Goal: Task Accomplishment & Management: Manage account settings

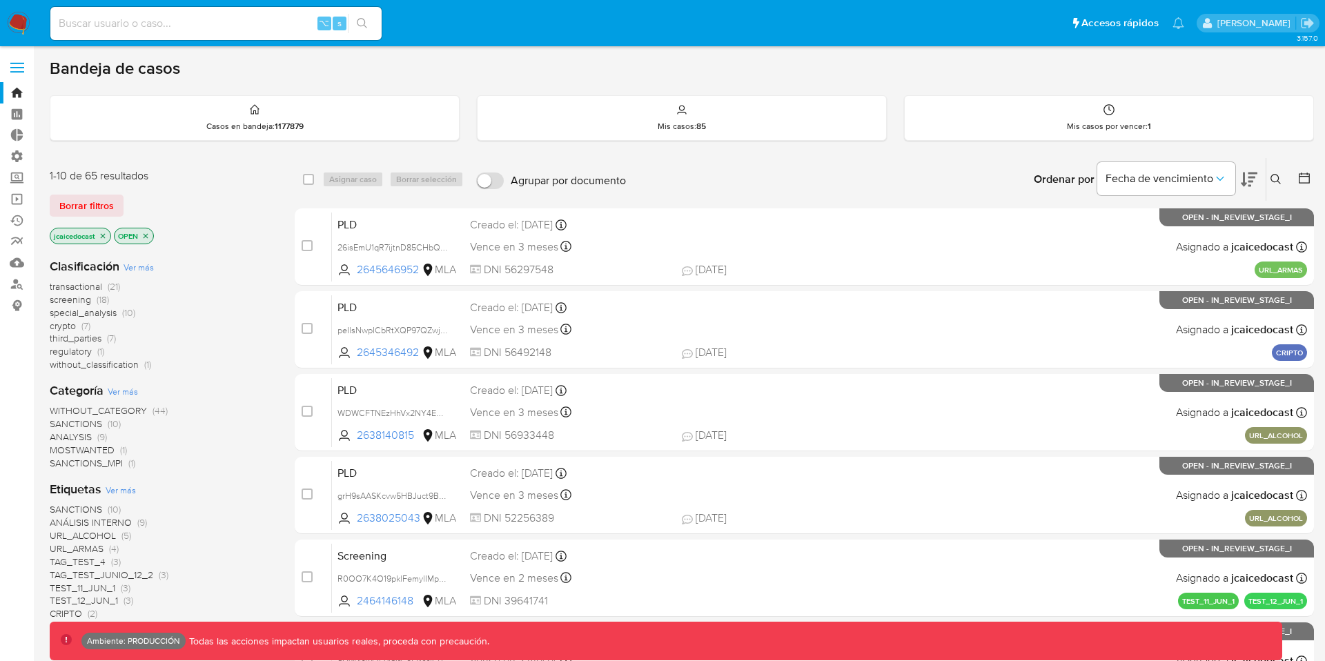
click at [149, 24] on input at bounding box center [215, 23] width 331 height 18
paste input "ItwlAMkbZTZHUQVuT5gtKd0C"
type input "ItwlAMkbZTZHUQVuT5gtKd0C"
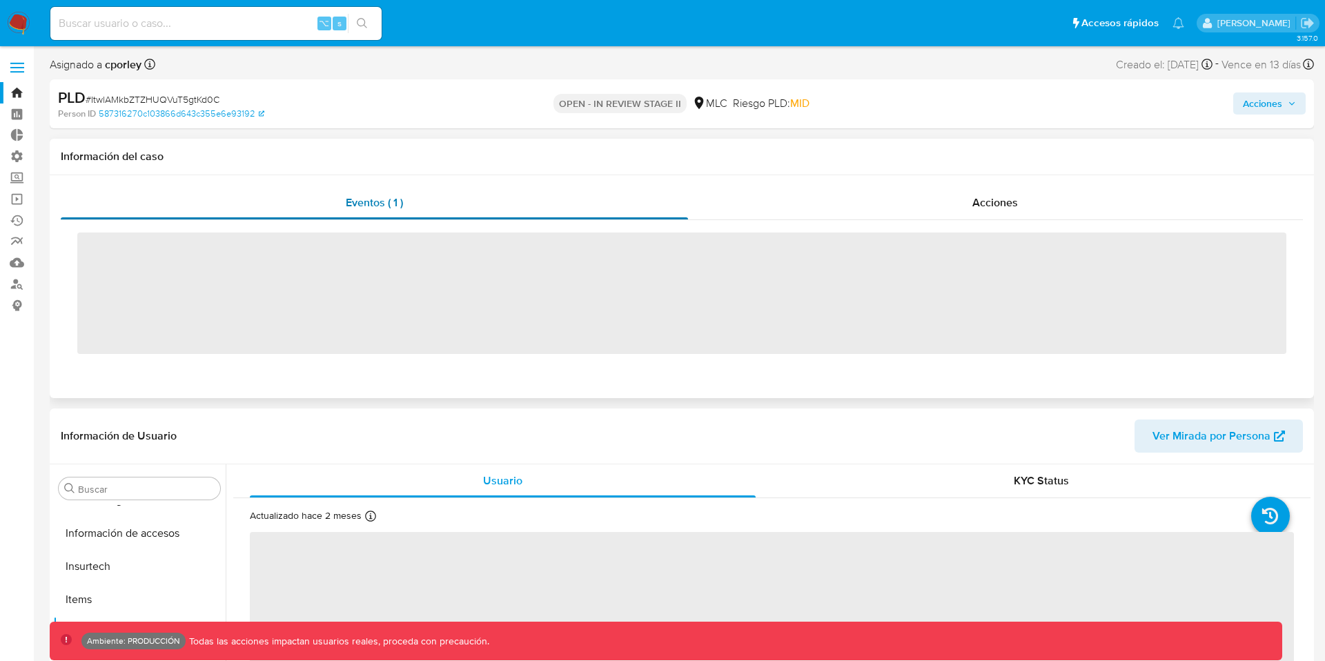
scroll to position [583, 0]
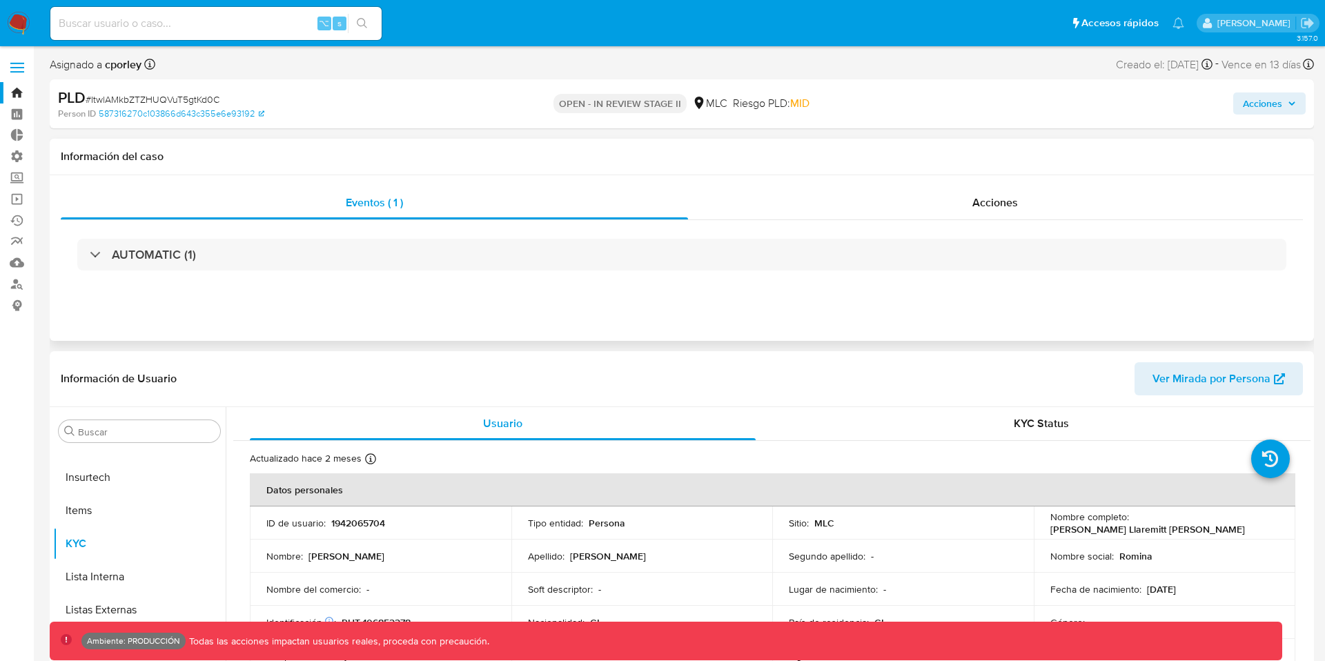
select select "10"
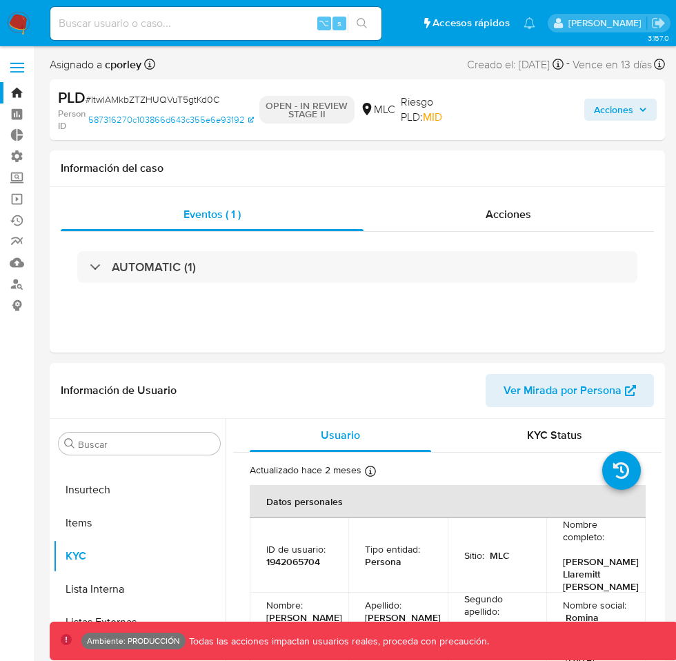
click at [616, 106] on span "Acciones" at bounding box center [613, 110] width 39 height 22
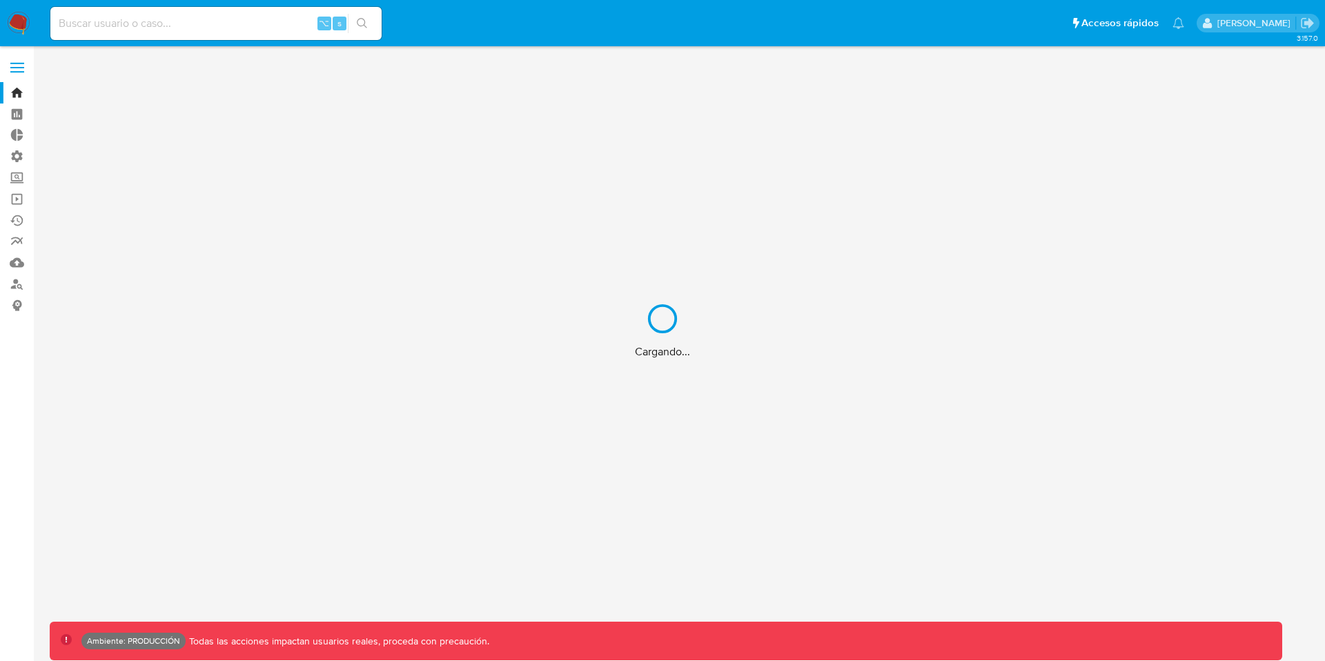
click at [150, 27] on div "Cargando..." at bounding box center [662, 330] width 1325 height 661
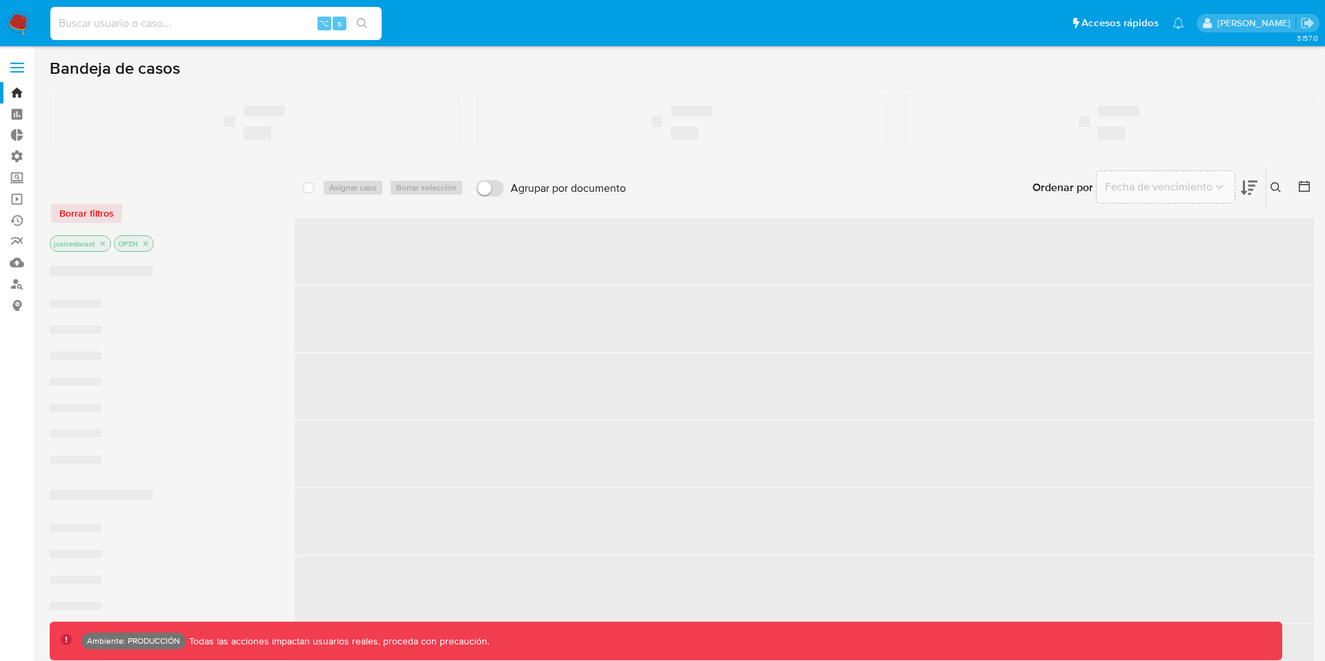
click at [139, 26] on input at bounding box center [215, 23] width 331 height 18
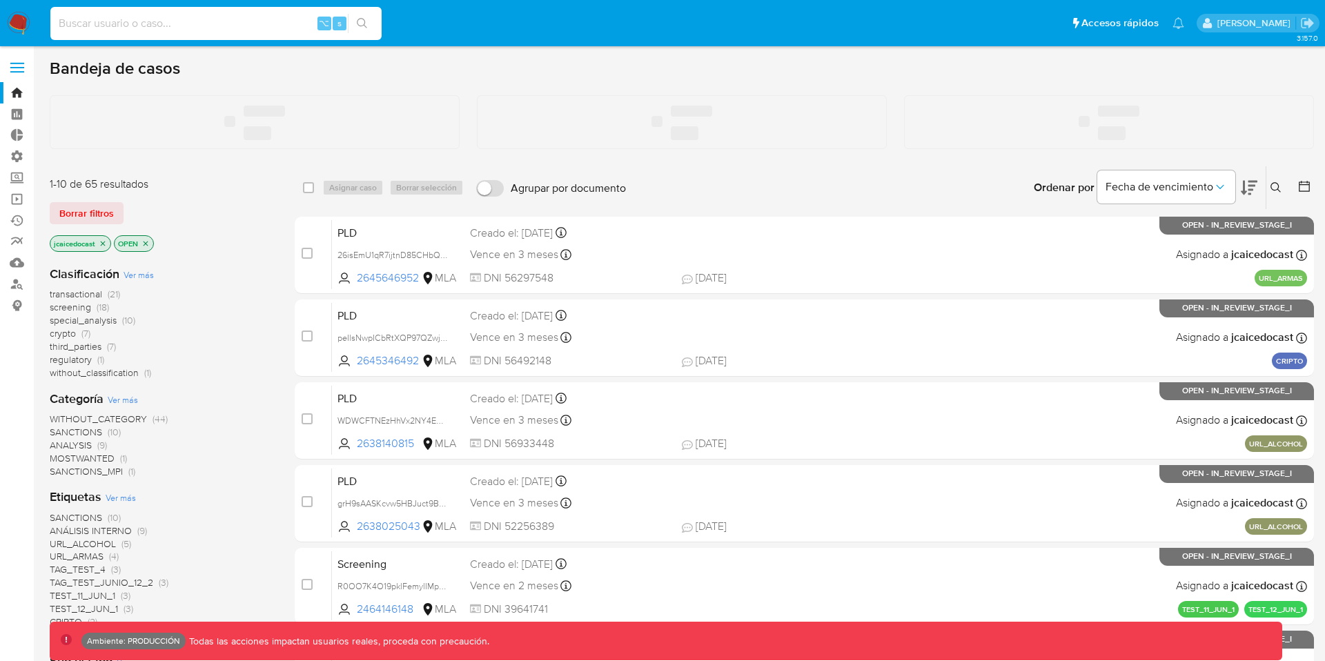
paste input "ItwlAMkbZTZHUQVuT5gtKd0C"
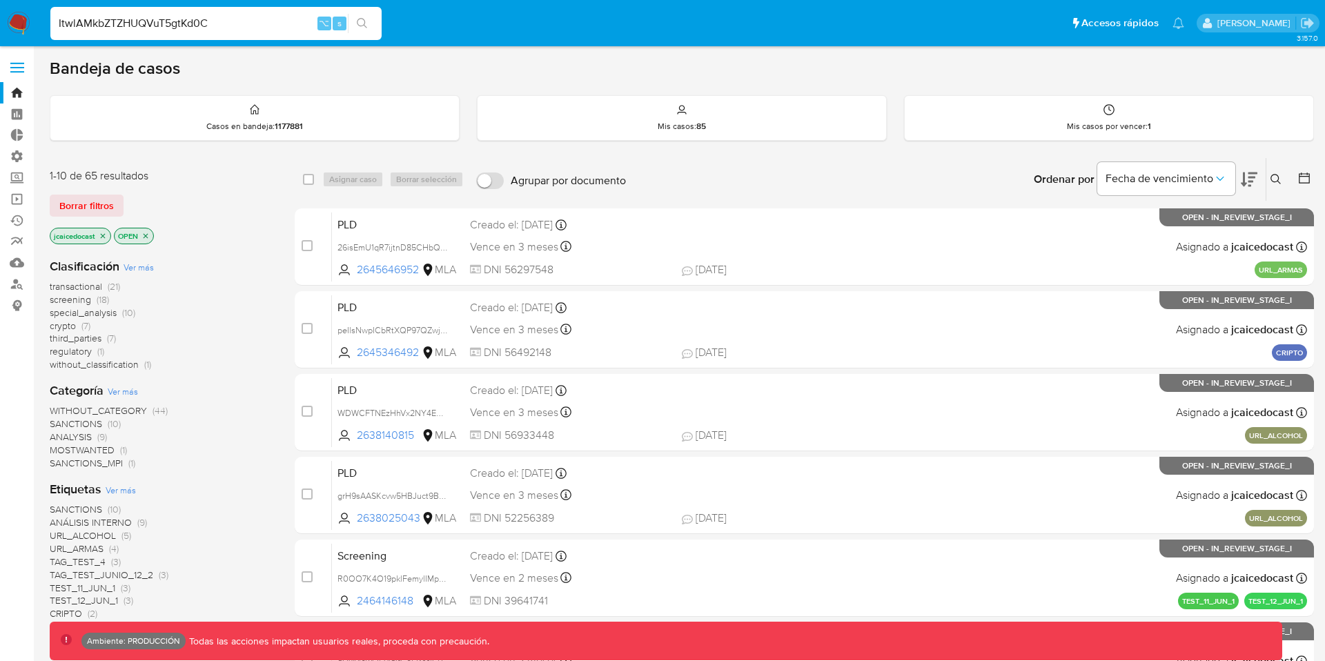
type input "ItwlAMkbZTZHUQVuT5gtKd0C"
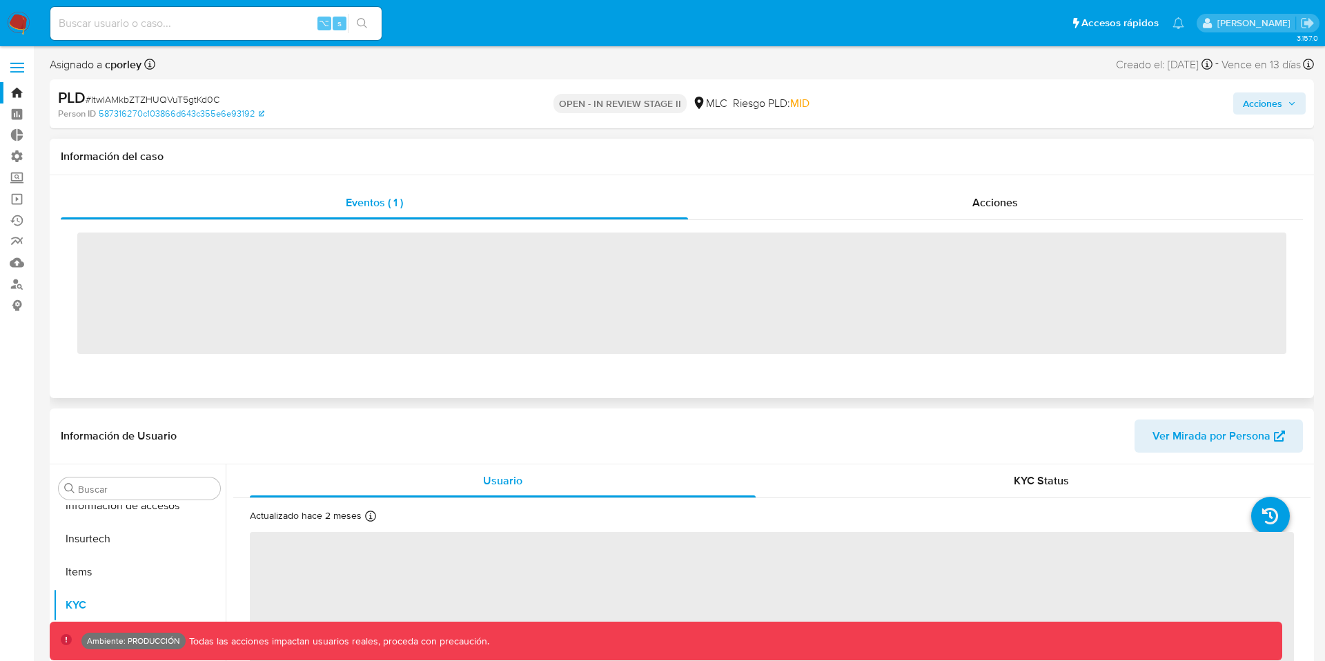
scroll to position [583, 0]
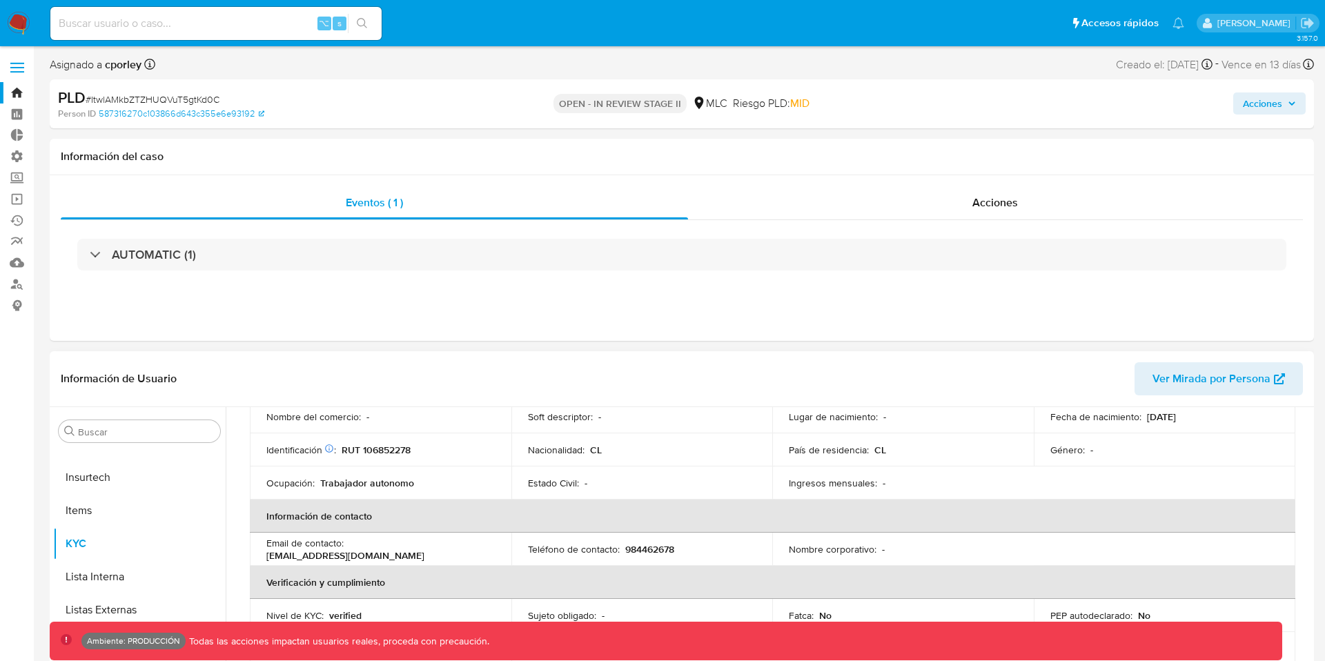
select select "10"
click at [1226, 100] on div "Acciones" at bounding box center [1100, 104] width 412 height 32
click at [1248, 100] on span "Acciones" at bounding box center [1262, 103] width 39 height 22
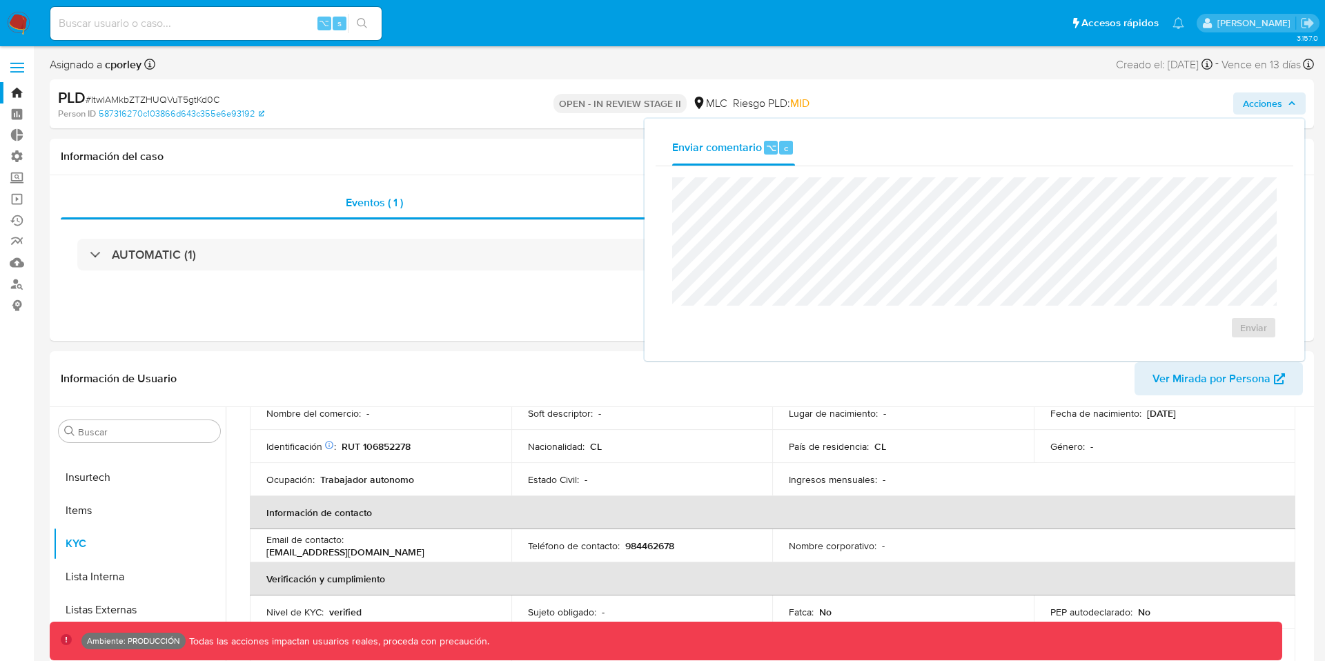
click at [1054, 84] on div "PLD # ItwlAMkbZTZHUQVuT5gtKd0C Person ID 587316270c103866d643c355e6e93192 OPEN …" at bounding box center [682, 103] width 1264 height 49
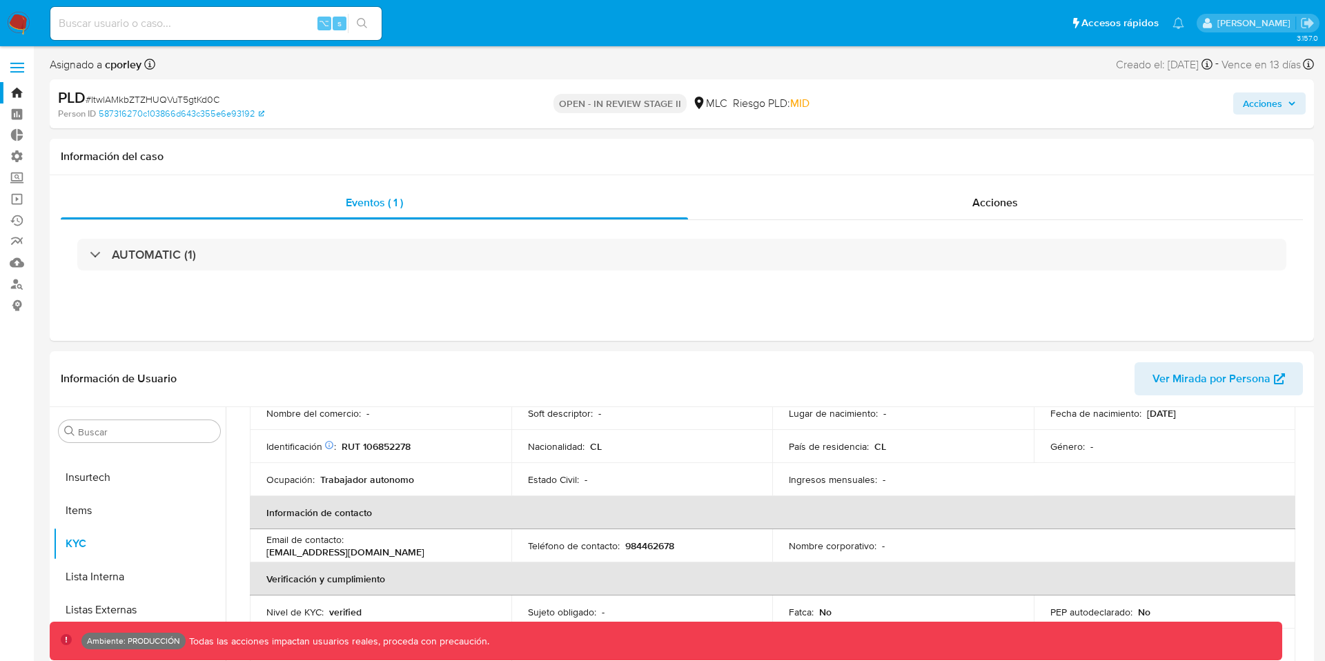
click at [23, 61] on label at bounding box center [17, 67] width 35 height 29
click at [0, 0] on input "checkbox" at bounding box center [0, 0] width 0 height 0
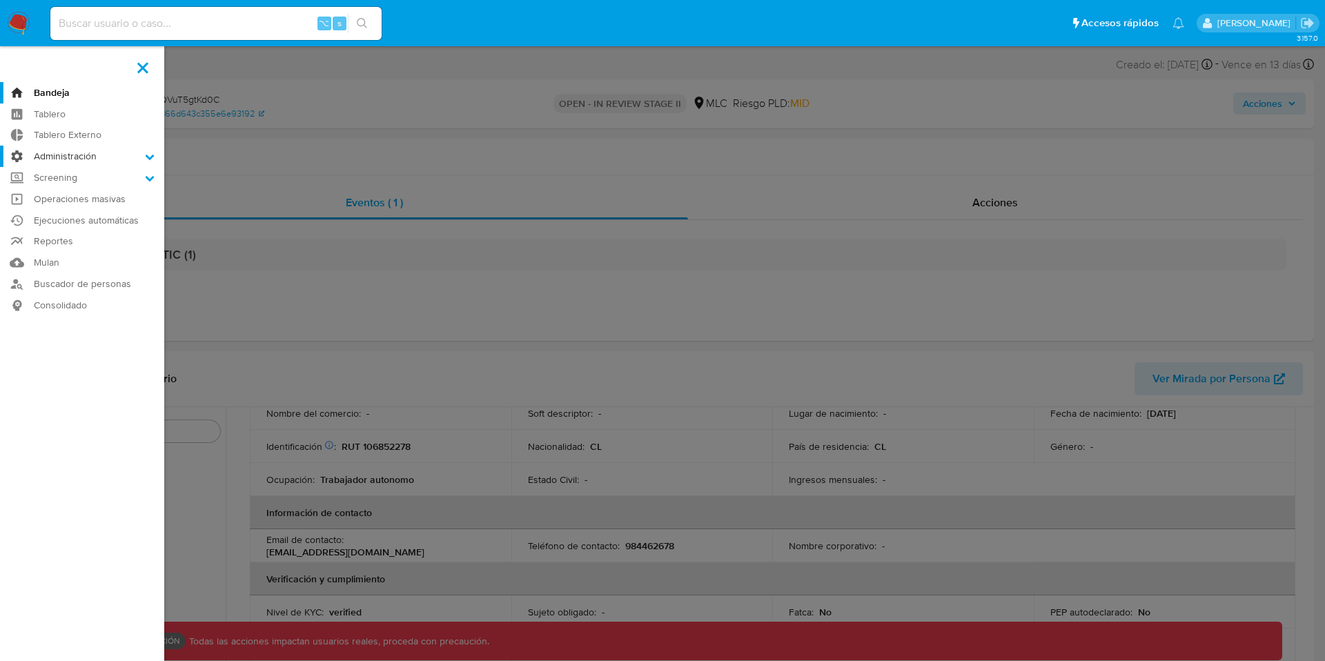
click at [74, 151] on label "Administración" at bounding box center [82, 156] width 164 height 21
click at [0, 0] on input "Administración" at bounding box center [0, 0] width 0 height 0
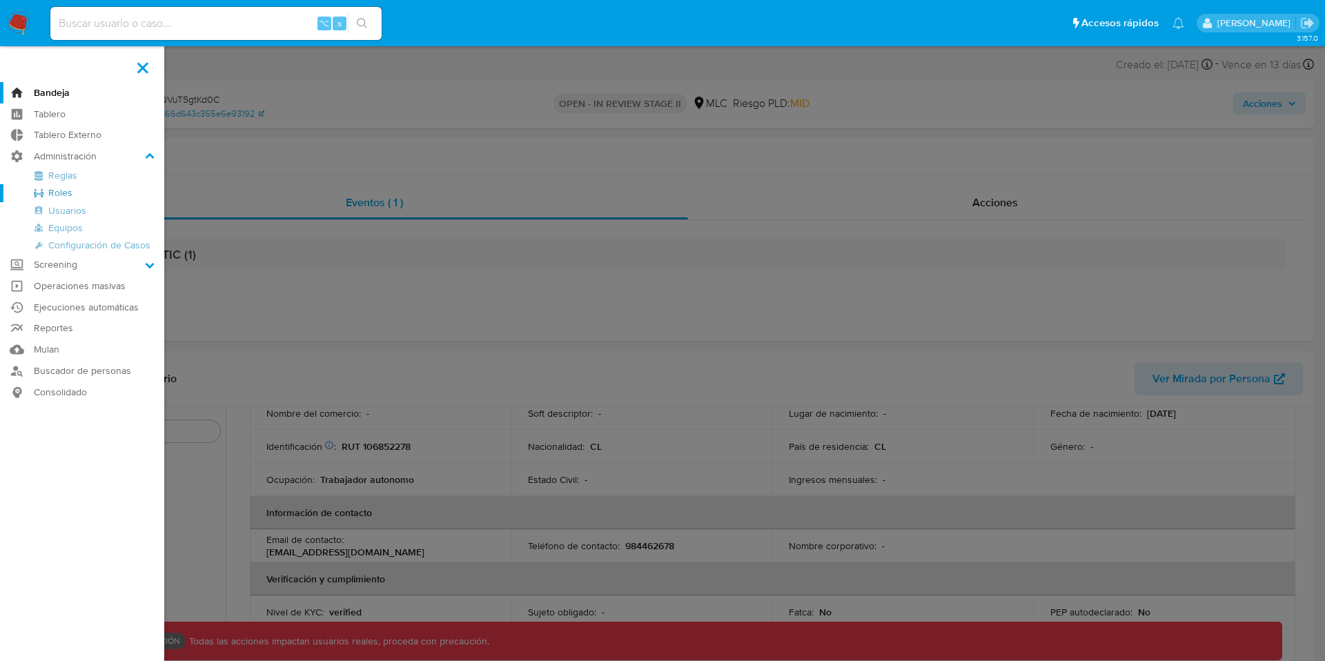
click at [61, 193] on link "Roles" at bounding box center [82, 192] width 164 height 17
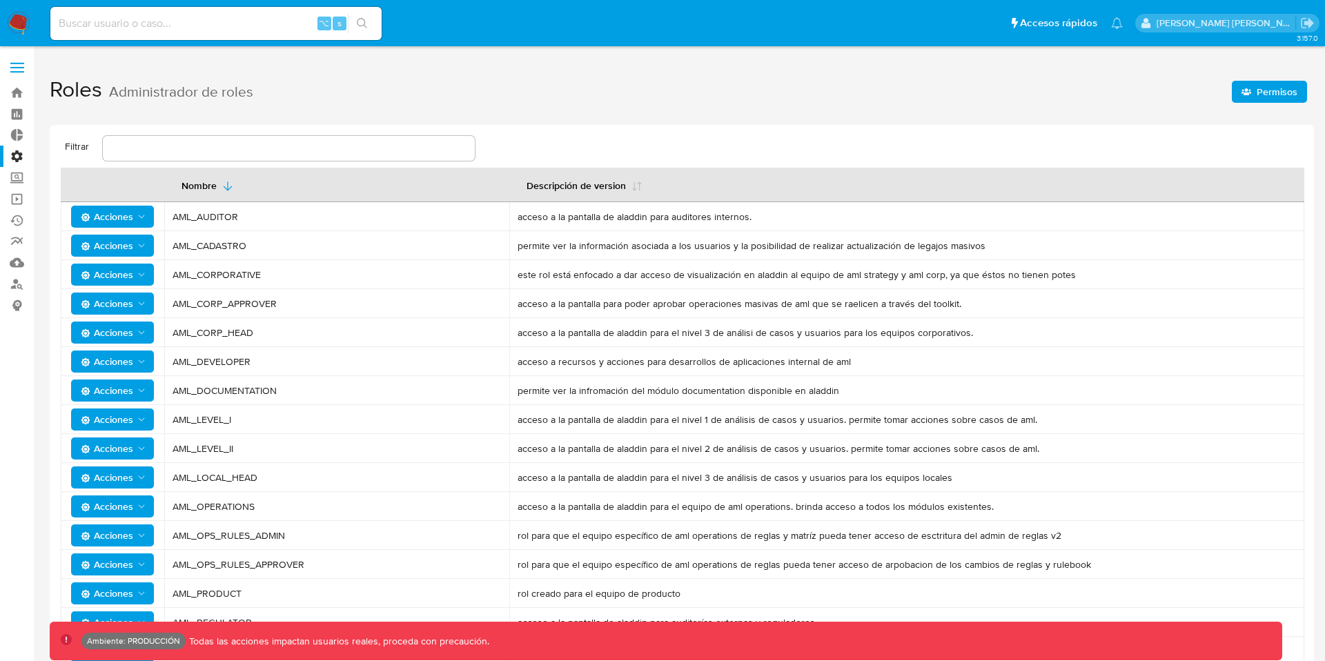
click at [1257, 95] on span "Permisos" at bounding box center [1269, 91] width 56 height 19
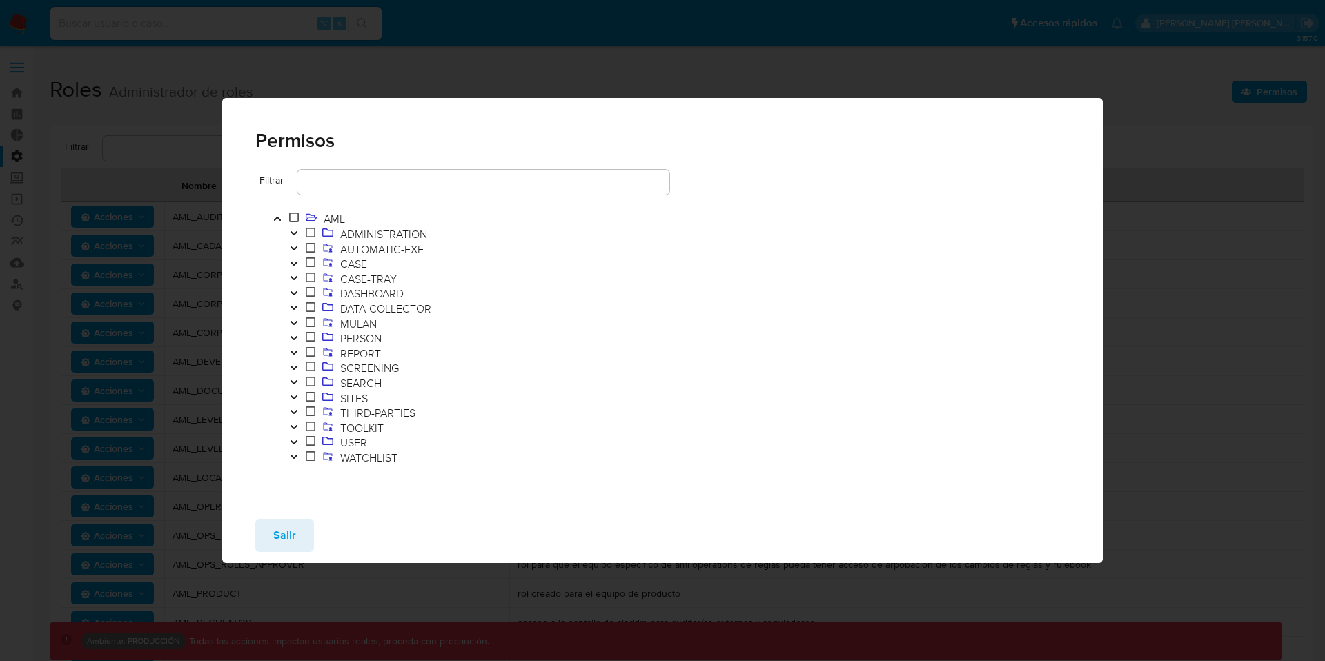
click at [295, 259] on icon "Toggle" at bounding box center [294, 263] width 10 height 8
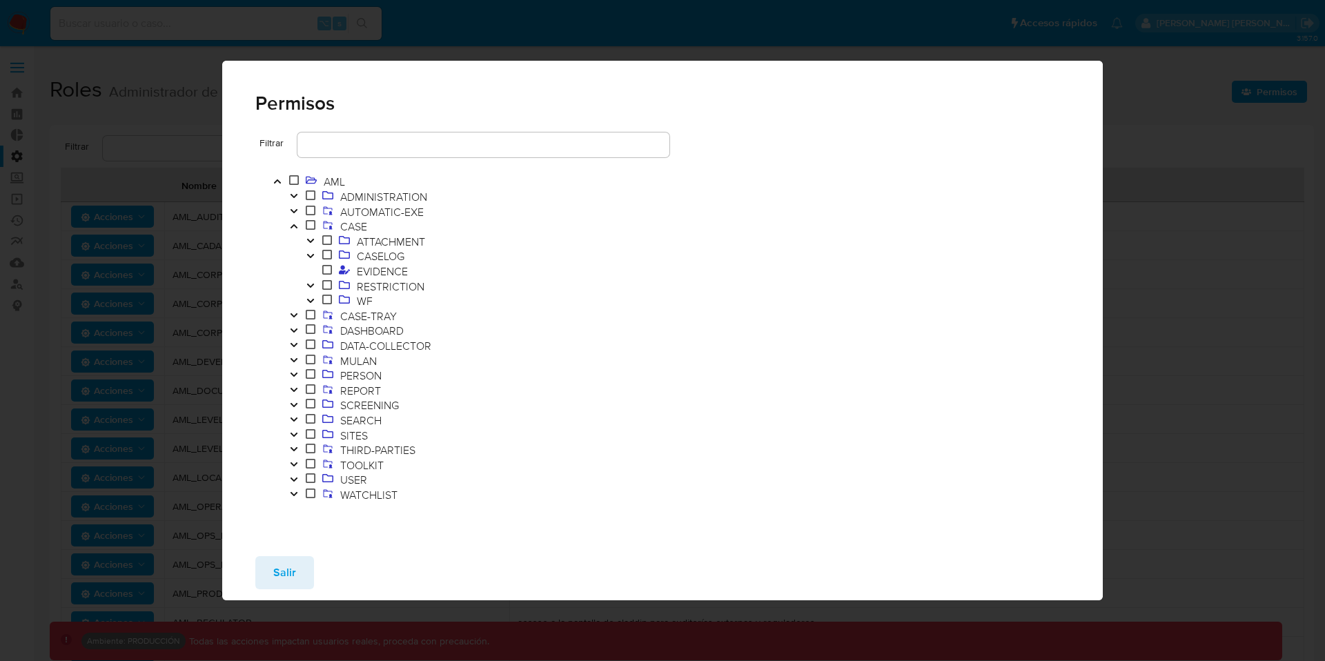
click at [309, 299] on icon "Toggle" at bounding box center [311, 301] width 10 height 8
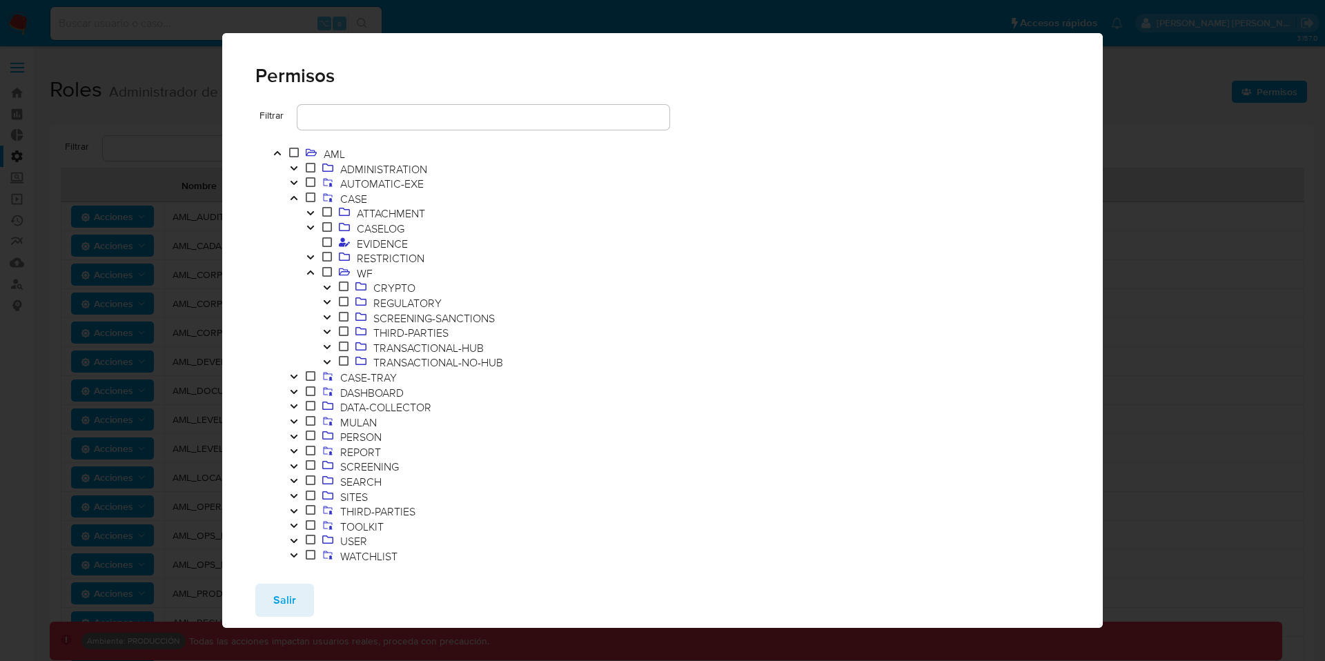
click at [329, 347] on icon "Toggle" at bounding box center [327, 347] width 10 height 8
click at [442, 360] on span "ASSIGN-STAGE-I" at bounding box center [429, 362] width 86 height 15
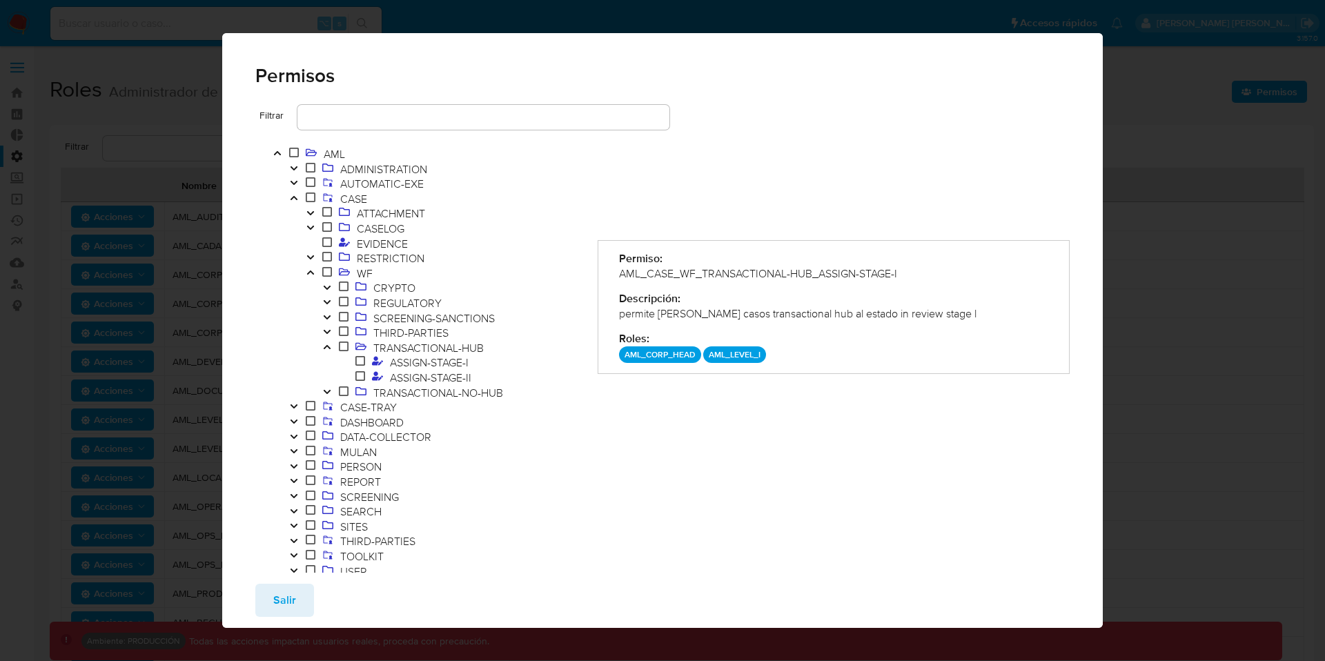
drag, startPoint x: 907, startPoint y: 273, endPoint x: 619, endPoint y: 273, distance: 287.8
click at [619, 273] on div "AML_CASE_WF_TRANSACTIONAL-HUB_ASSIGN-STAGE-I" at bounding box center [834, 273] width 430 height 15
click at [413, 371] on span "ASSIGN-STAGE-II" at bounding box center [430, 377] width 88 height 15
click at [912, 273] on div "AML_CASE_WF_TRANSACTIONAL-HUB_ASSIGN-STAGE-II" at bounding box center [834, 273] width 430 height 15
click at [328, 388] on icon "Toggle" at bounding box center [327, 392] width 10 height 8
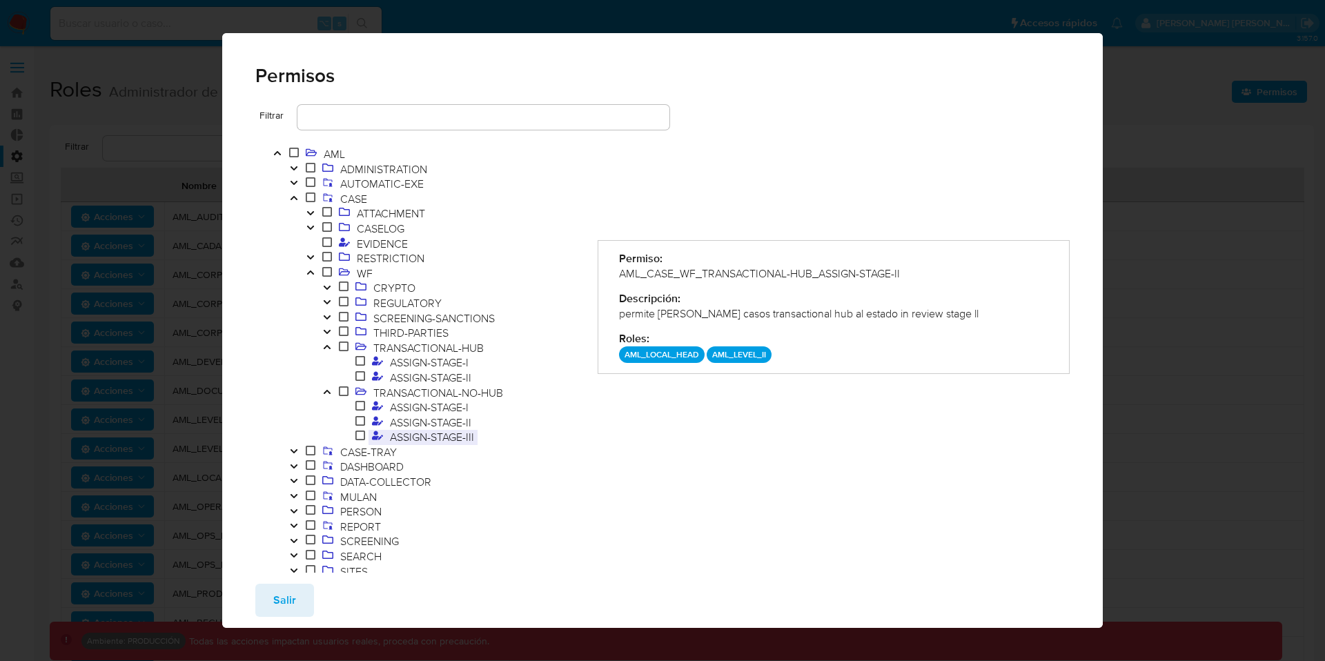
click at [424, 440] on span "ASSIGN-STAGE-III" at bounding box center [431, 436] width 91 height 15
drag, startPoint x: 933, startPoint y: 273, endPoint x: 604, endPoint y: 267, distance: 328.5
click at [604, 267] on div "Permiso: AML_CASE_WF_TRANSACTIONAL-NO-HUB_ASSIGN-STAGE-III Descripción: permite…" at bounding box center [834, 307] width 473 height 134
click at [434, 371] on span "ASSIGN-STAGE-II" at bounding box center [430, 377] width 88 height 15
click at [740, 291] on div "Descripción:" at bounding box center [834, 298] width 430 height 15
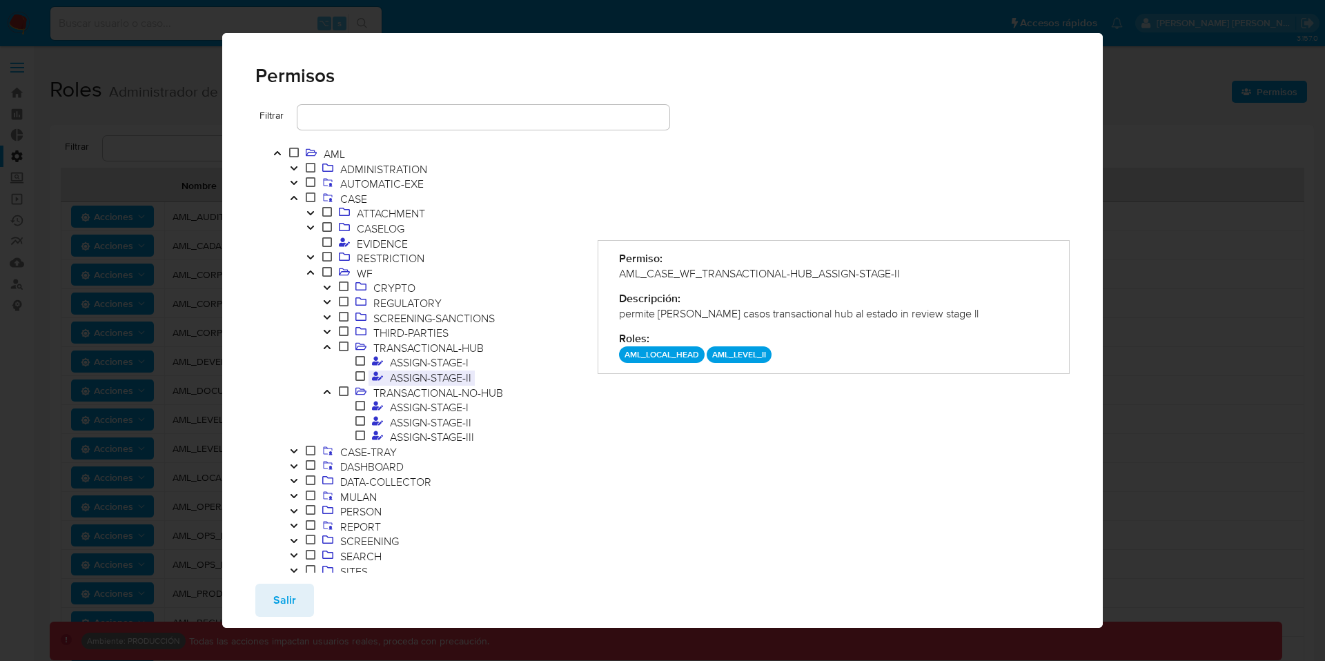
click at [446, 380] on span "ASSIGN-STAGE-II" at bounding box center [430, 377] width 88 height 15
drag, startPoint x: 912, startPoint y: 277, endPoint x: 619, endPoint y: 273, distance: 292.6
click at [619, 273] on div "AML_CASE_WF_TRANSACTIONAL-HUB_ASSIGN-STAGE-II" at bounding box center [834, 273] width 430 height 15
click at [780, 311] on div "permite tomar casos transactional hub al estado in review stage ll" at bounding box center [834, 313] width 430 height 15
click at [748, 310] on div "permite tomar casos transactional hub al estado in review stage ll" at bounding box center [834, 313] width 430 height 15
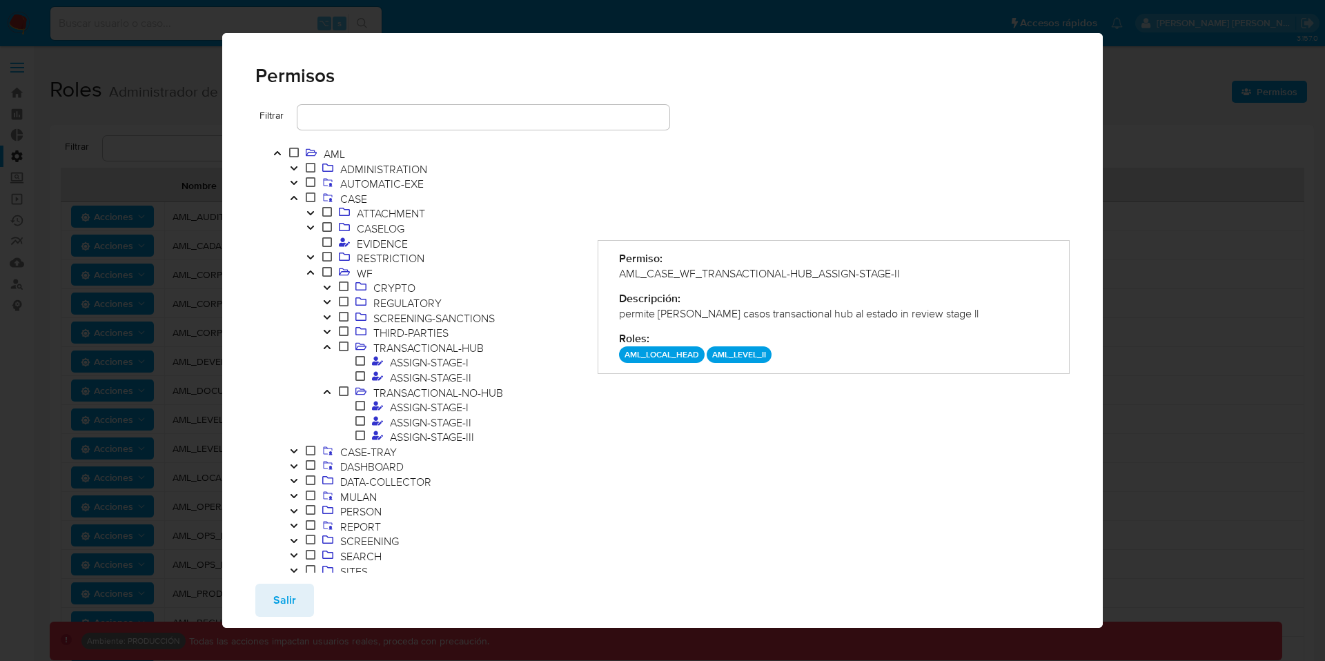
click at [748, 310] on div "permite tomar casos transactional hub al estado in review stage ll" at bounding box center [834, 313] width 430 height 15
drag, startPoint x: 800, startPoint y: 316, endPoint x: 719, endPoint y: 317, distance: 80.7
click at [719, 317] on div "permite tomar casos transactional hub al estado in review stage ll" at bounding box center [834, 313] width 430 height 15
click at [426, 363] on span "ASSIGN-STAGE-I" at bounding box center [429, 362] width 86 height 15
click at [437, 375] on span "ASSIGN-STAGE-II" at bounding box center [430, 377] width 88 height 15
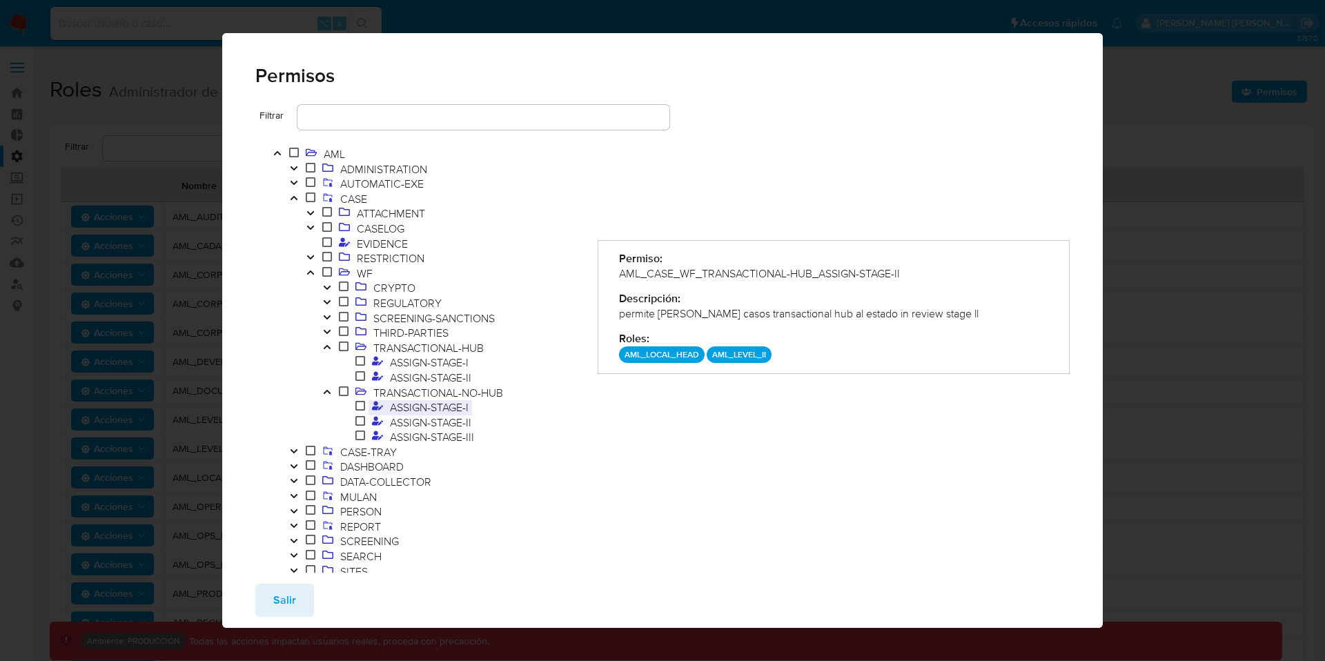
click at [435, 410] on span "ASSIGN-STAGE-I" at bounding box center [429, 407] width 86 height 15
click at [437, 431] on span "ASSIGN-STAGE-III" at bounding box center [431, 436] width 91 height 15
click at [438, 420] on span "ASSIGN-STAGE-II" at bounding box center [430, 422] width 88 height 15
click at [438, 404] on span "ASSIGN-STAGE-I" at bounding box center [429, 407] width 86 height 15
click at [441, 377] on span "ASSIGN-STAGE-II" at bounding box center [430, 377] width 88 height 15
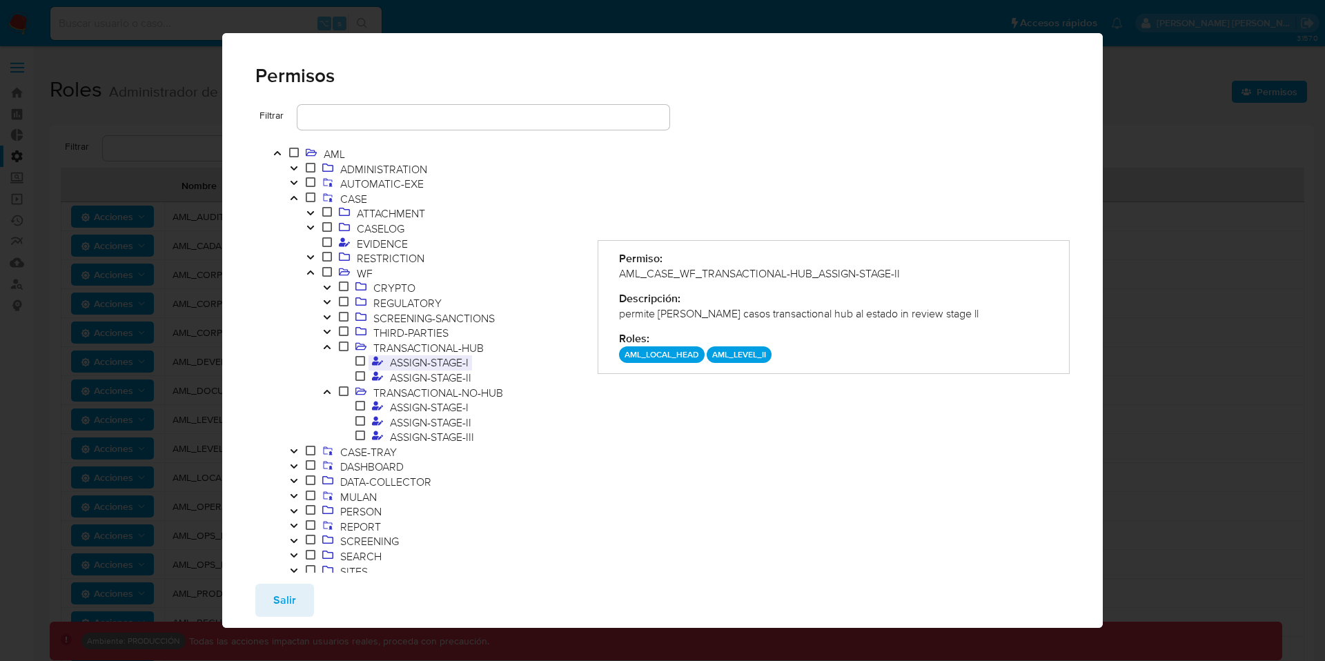
click at [441, 366] on span "ASSIGN-STAGE-I" at bounding box center [429, 362] width 86 height 15
click at [333, 300] on button "Toggle" at bounding box center [327, 303] width 17 height 15
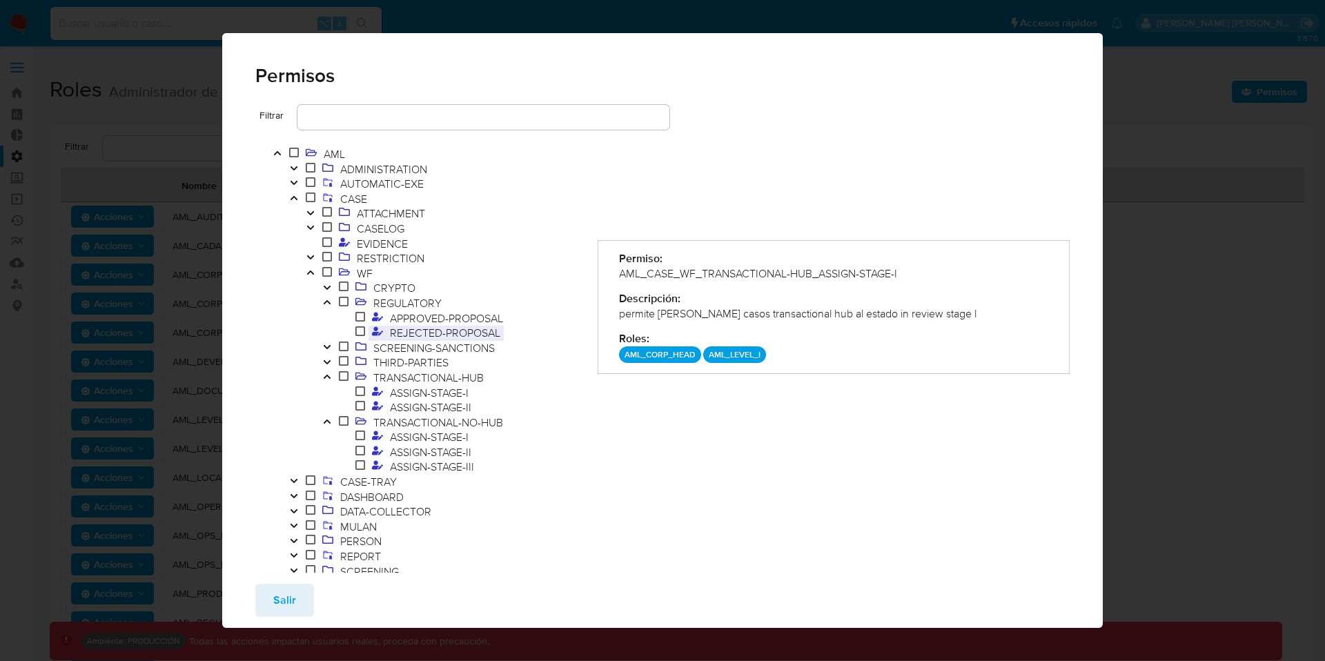
click at [416, 326] on span "REJECTED-PROPOSAL" at bounding box center [444, 332] width 117 height 15
click at [331, 376] on icon "Toggle" at bounding box center [327, 377] width 10 height 8
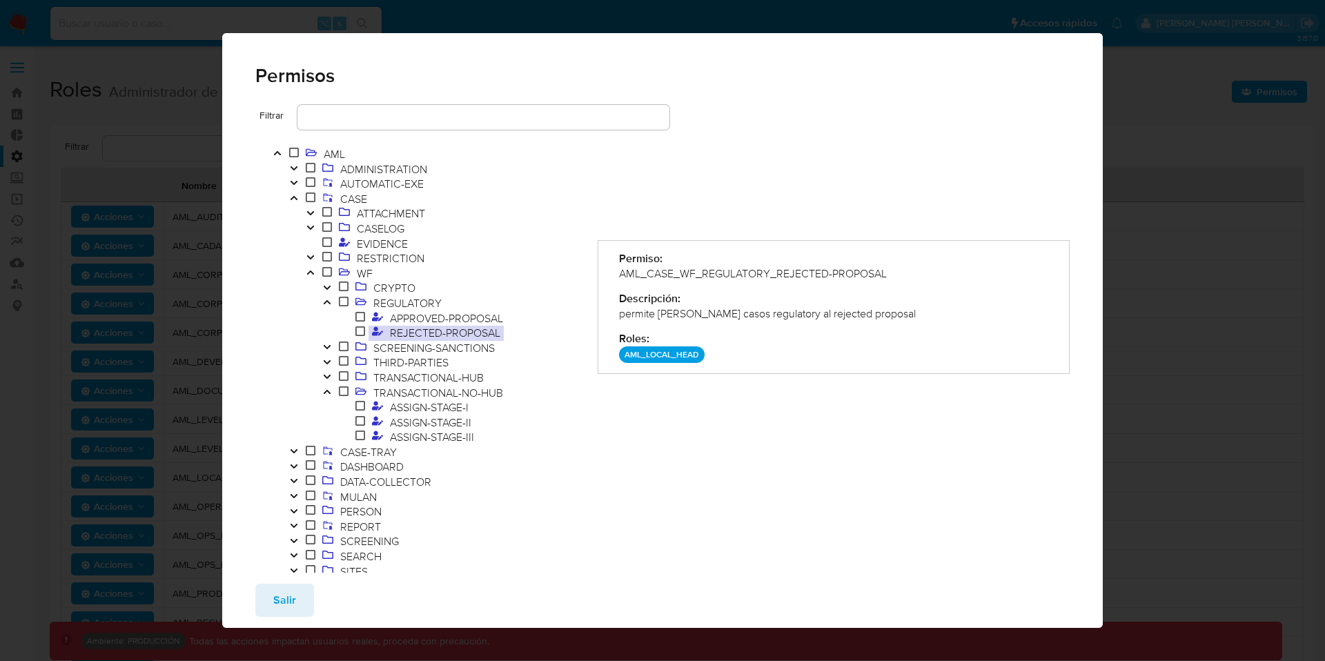
click at [326, 388] on icon "Toggle" at bounding box center [327, 392] width 10 height 8
click at [327, 302] on icon "Toggle" at bounding box center [326, 302] width 7 height 4
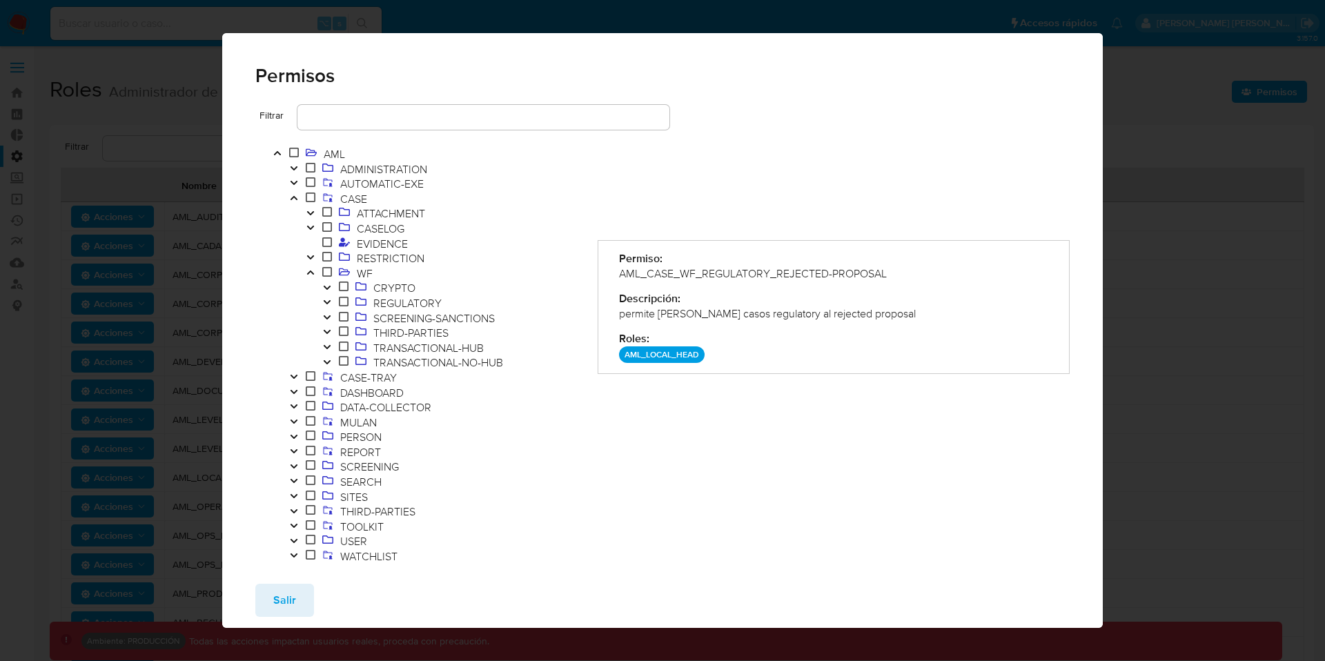
click at [326, 289] on icon "Toggle" at bounding box center [326, 288] width 7 height 4
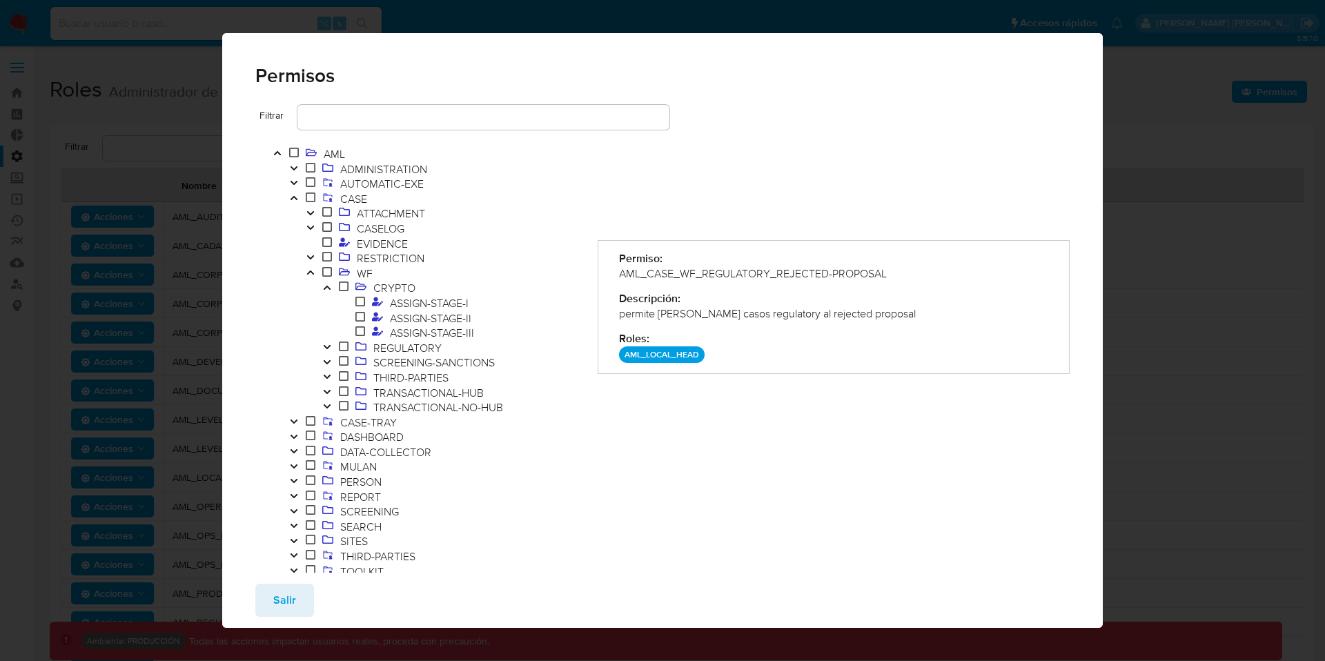
click at [326, 288] on icon "Toggle" at bounding box center [327, 288] width 10 height 8
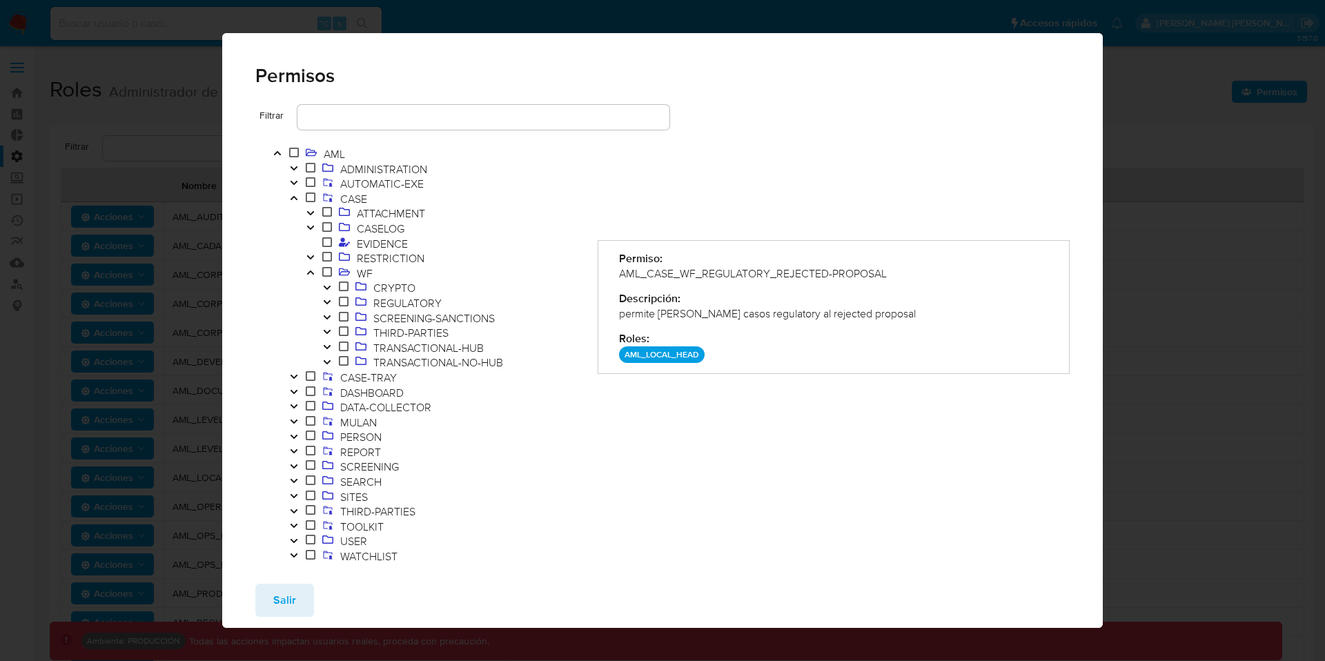
click at [326, 304] on icon "Toggle" at bounding box center [326, 302] width 7 height 4
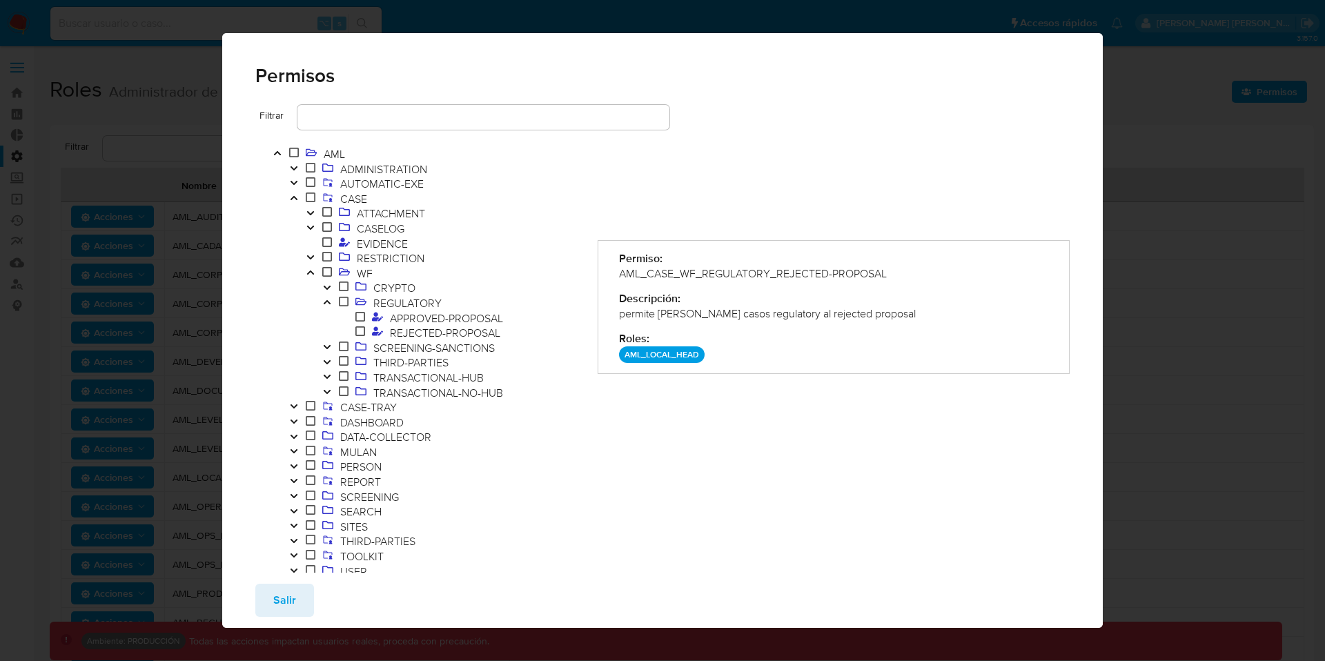
click at [326, 304] on icon "Toggle" at bounding box center [327, 302] width 10 height 8
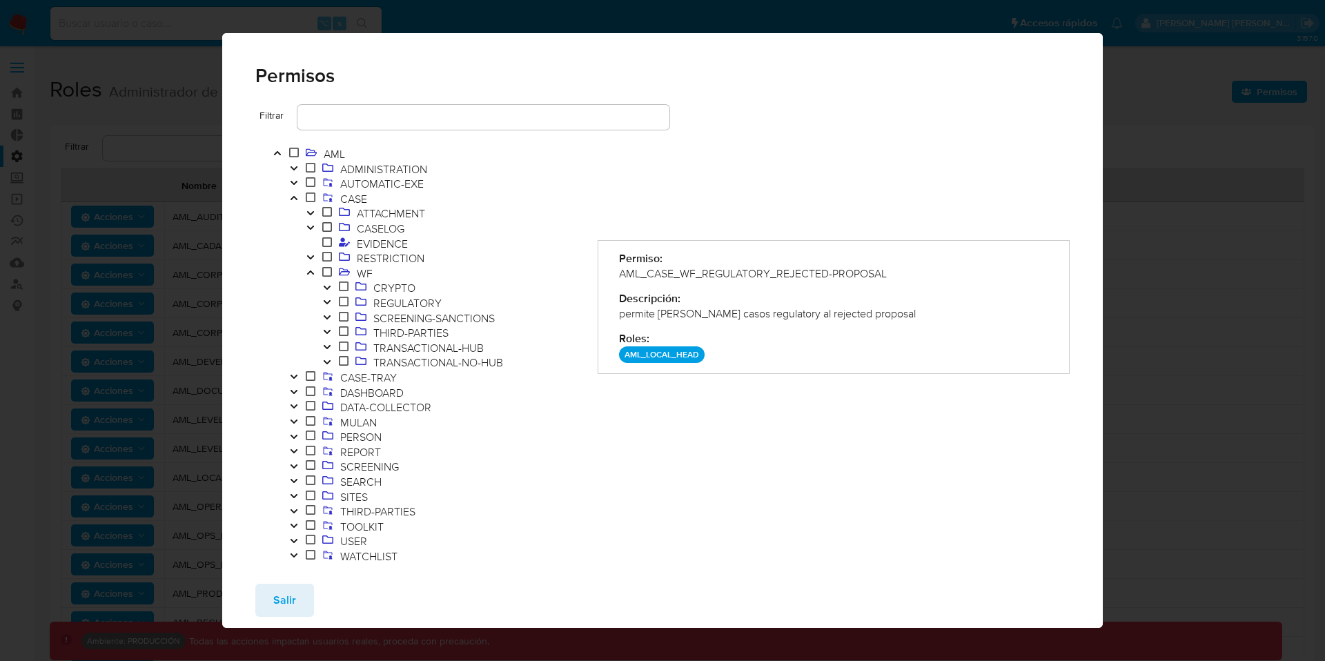
click at [326, 311] on button "Toggle" at bounding box center [327, 318] width 17 height 15
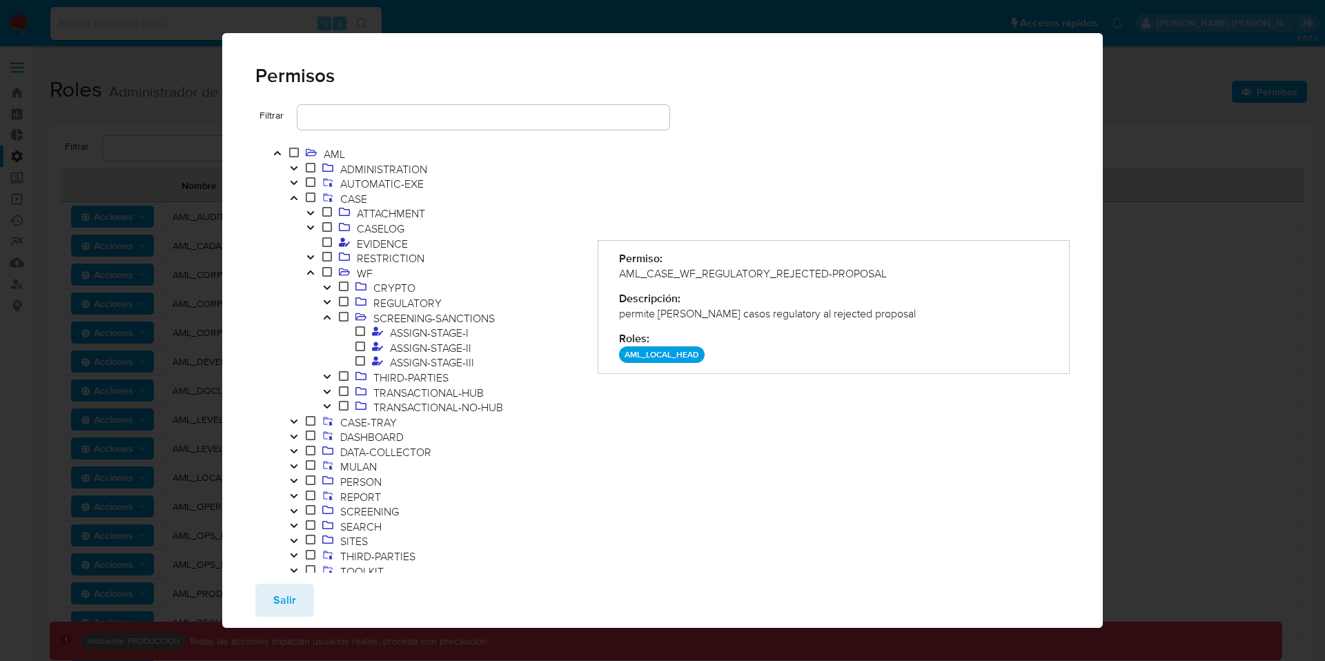
click at [326, 311] on button "Toggle" at bounding box center [327, 318] width 17 height 15
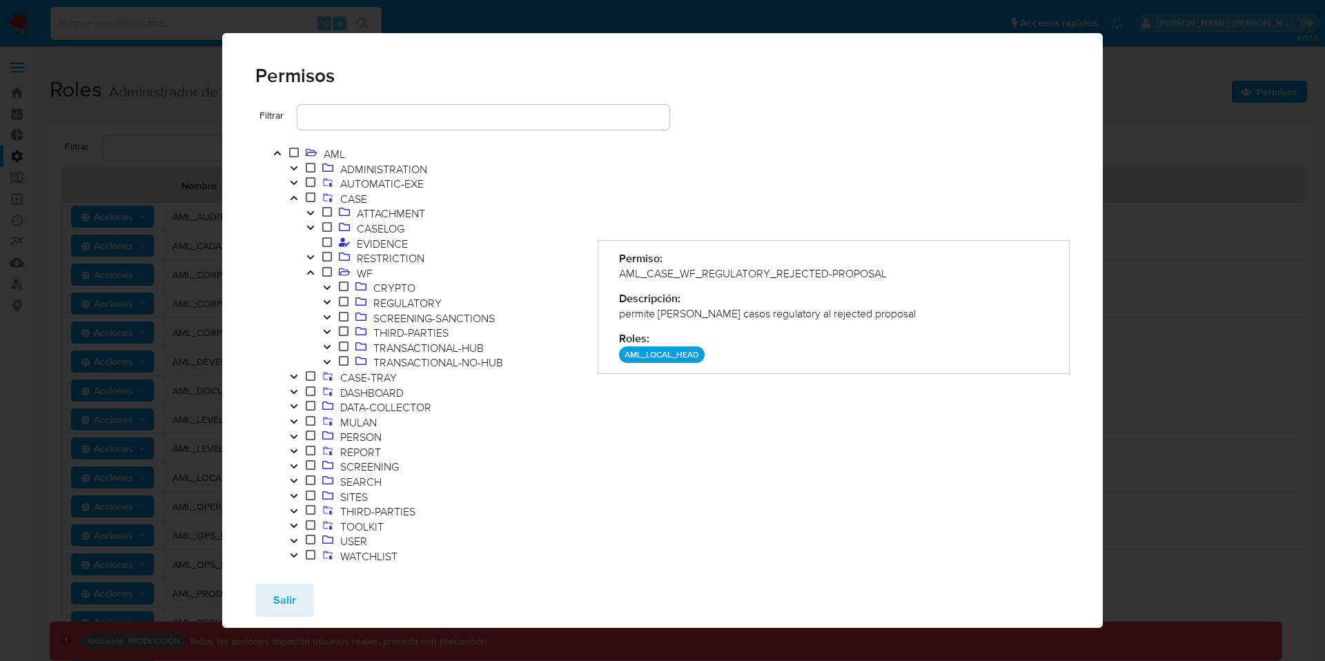
click at [328, 329] on icon "Toggle" at bounding box center [327, 332] width 10 height 8
click at [331, 349] on button "Toggle" at bounding box center [327, 348] width 17 height 15
click at [331, 360] on button "Toggle" at bounding box center [327, 362] width 17 height 15
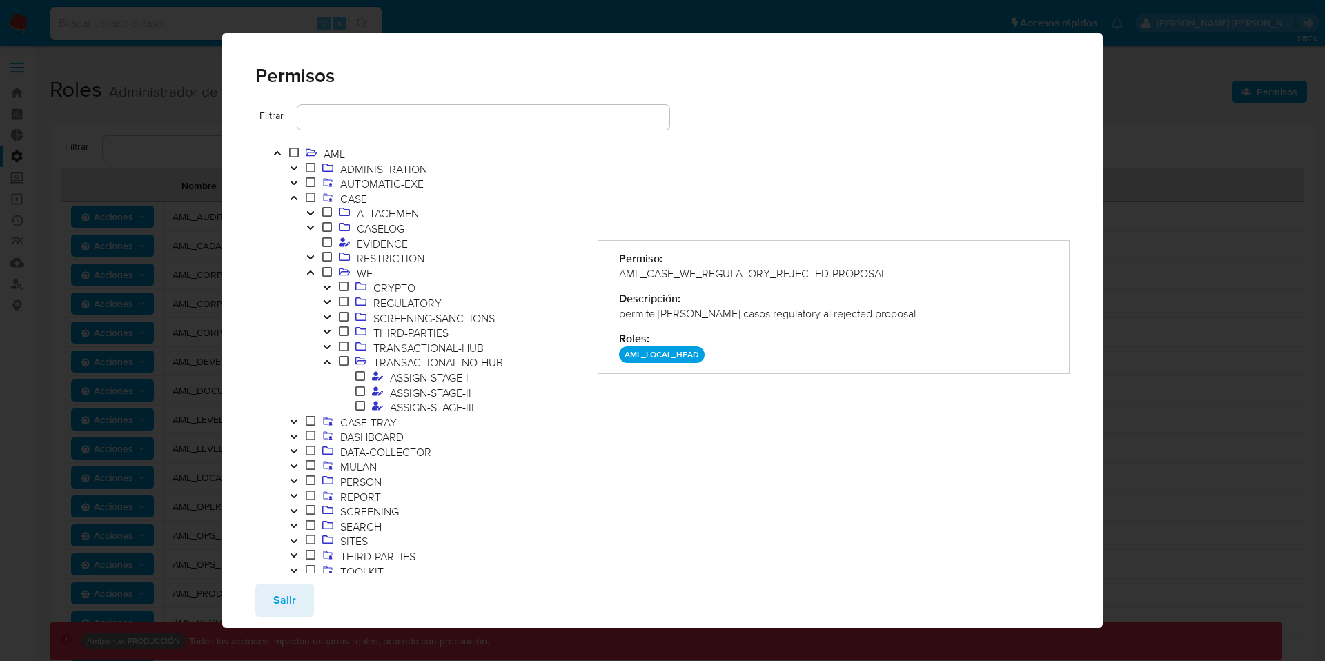
click at [331, 360] on icon "Toggle" at bounding box center [327, 362] width 10 height 8
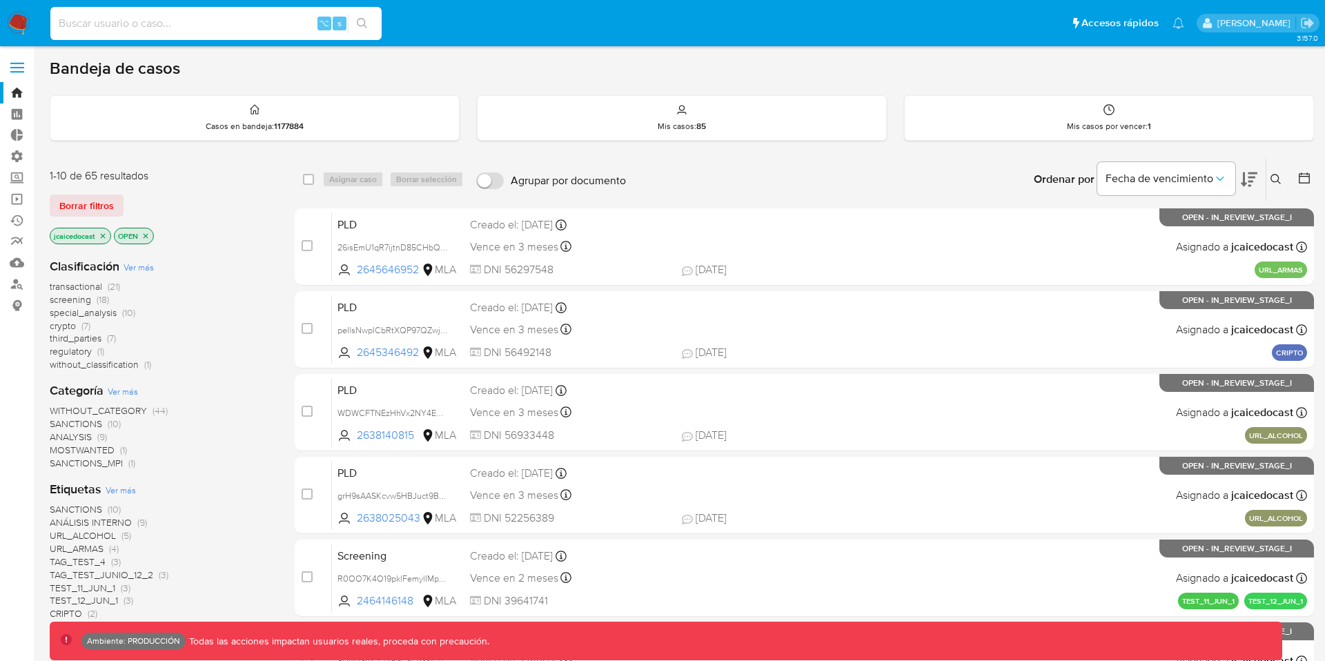
click at [156, 21] on input at bounding box center [215, 23] width 331 height 18
paste input "ItwlAMkbZTZHUQVuT5gtKd0C"
type input "ItwlAMkbZTZHUQVuT5gtKd0C"
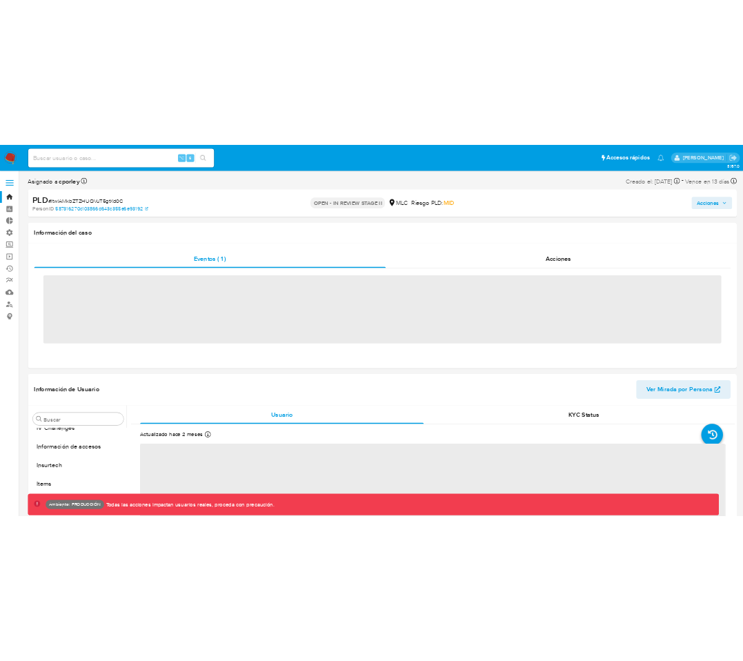
scroll to position [583, 0]
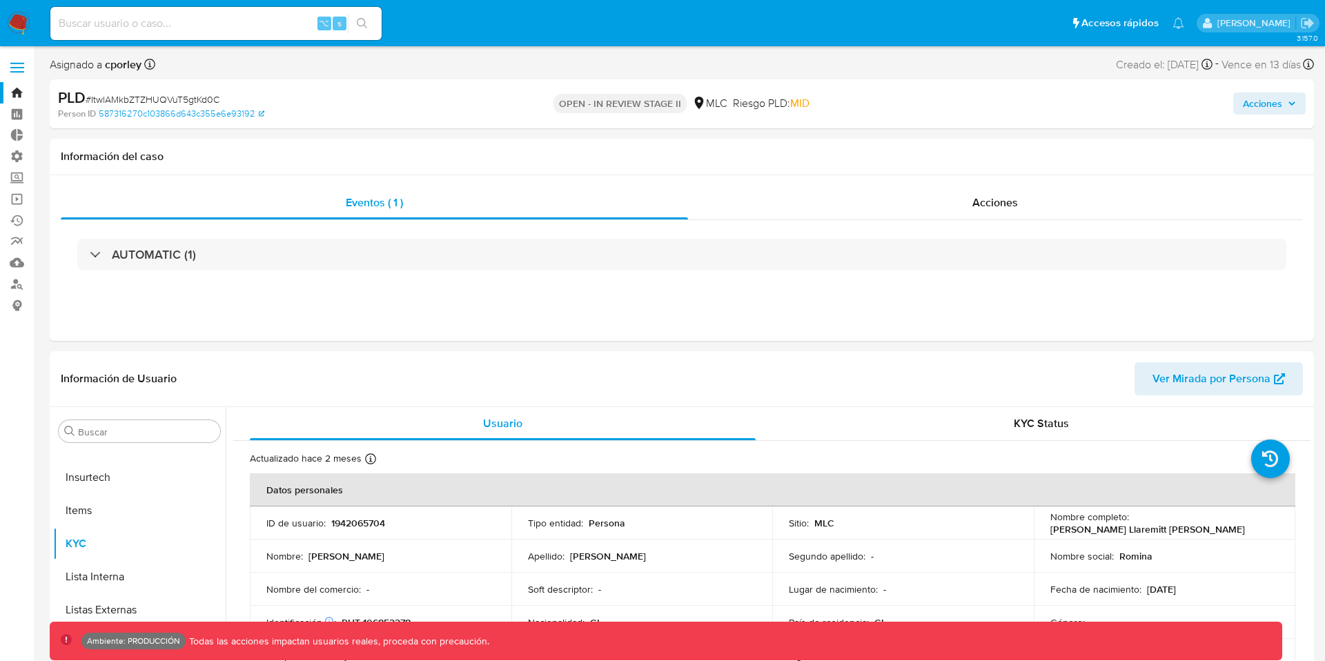
select select "10"
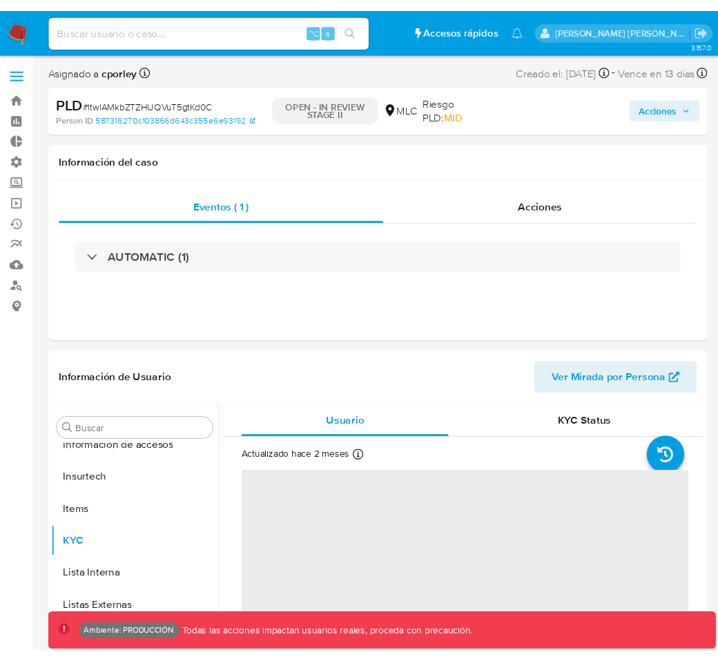
scroll to position [583, 0]
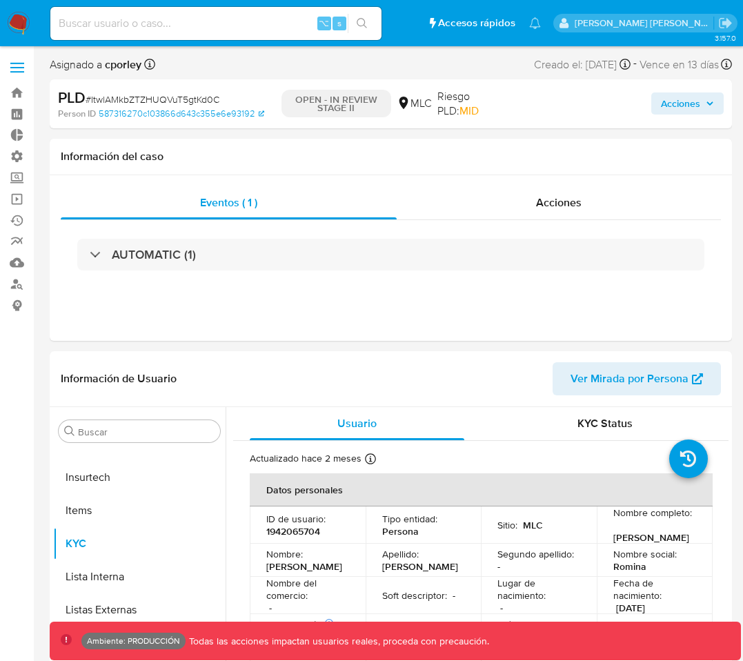
select select "10"
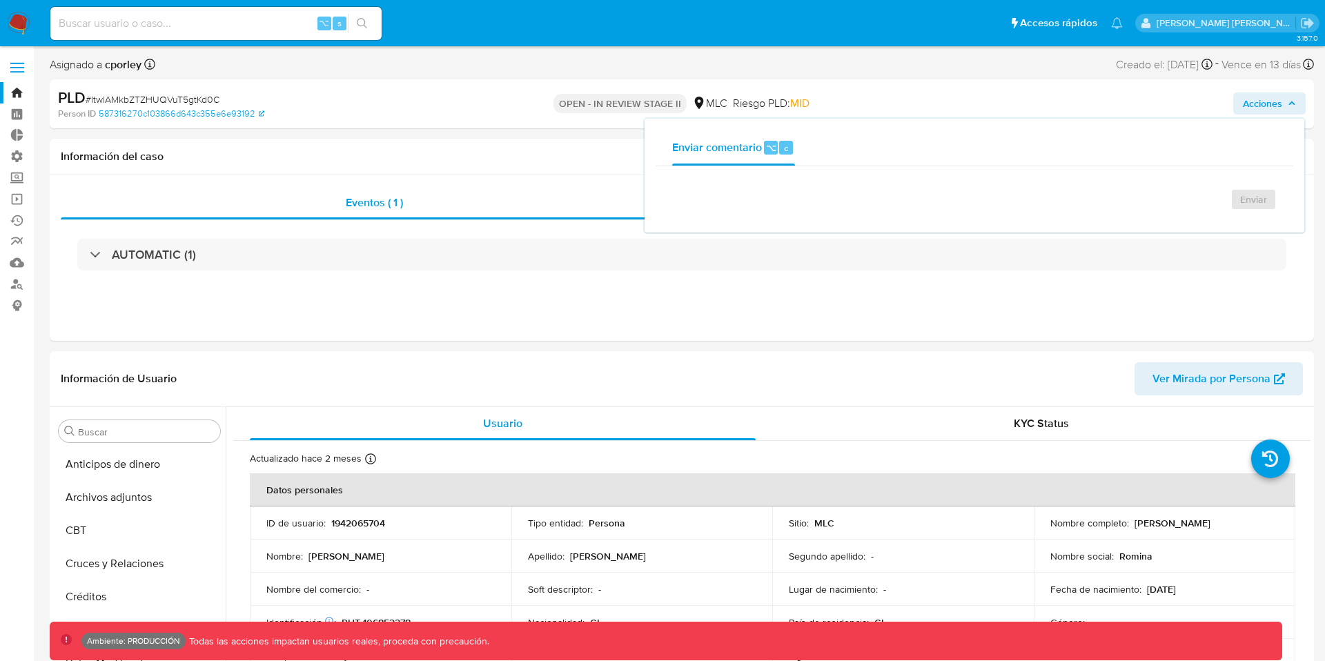
select select "10"
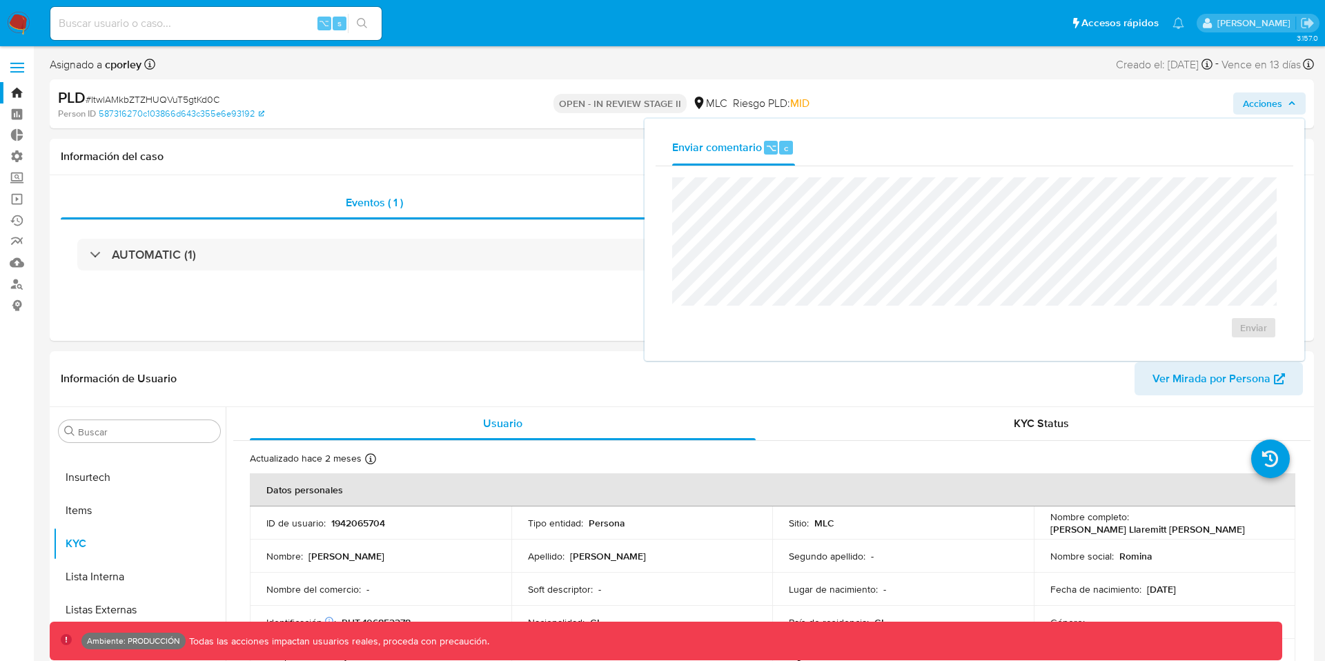
scroll to position [583, 0]
click at [710, 100] on div "MLC" at bounding box center [709, 103] width 35 height 15
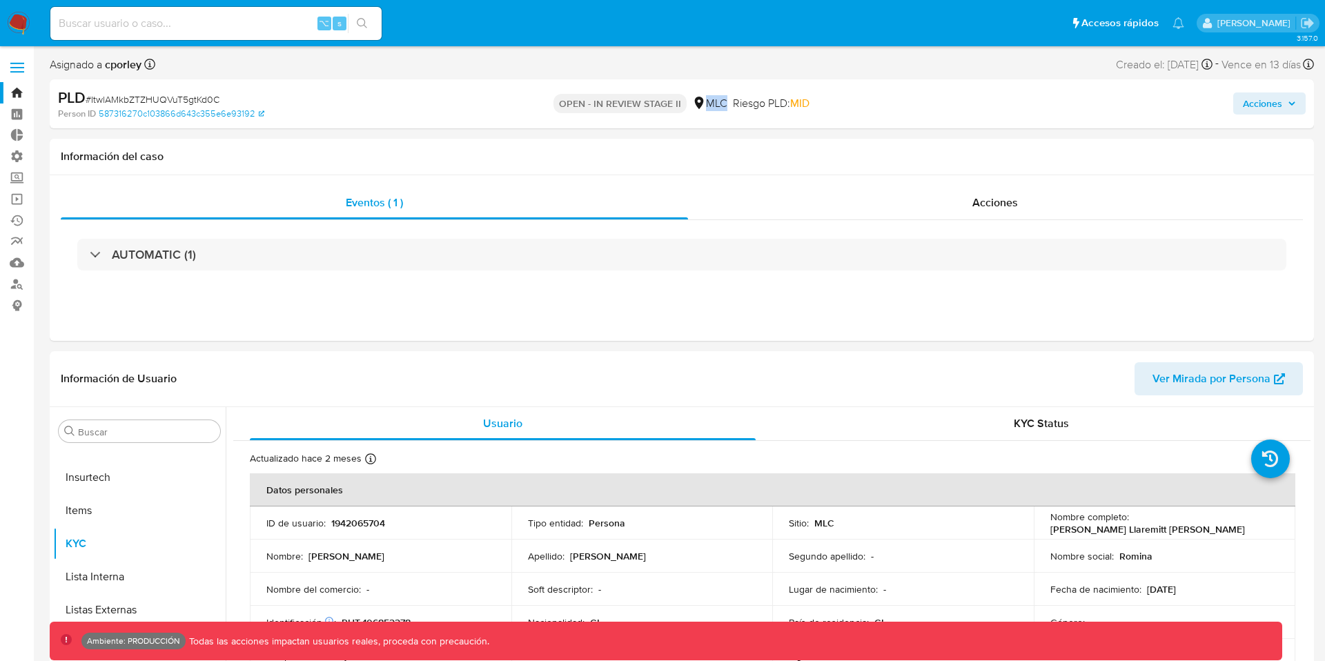
click at [710, 100] on div "MLC" at bounding box center [709, 103] width 35 height 15
click at [909, 199] on div "Acciones" at bounding box center [996, 202] width 616 height 33
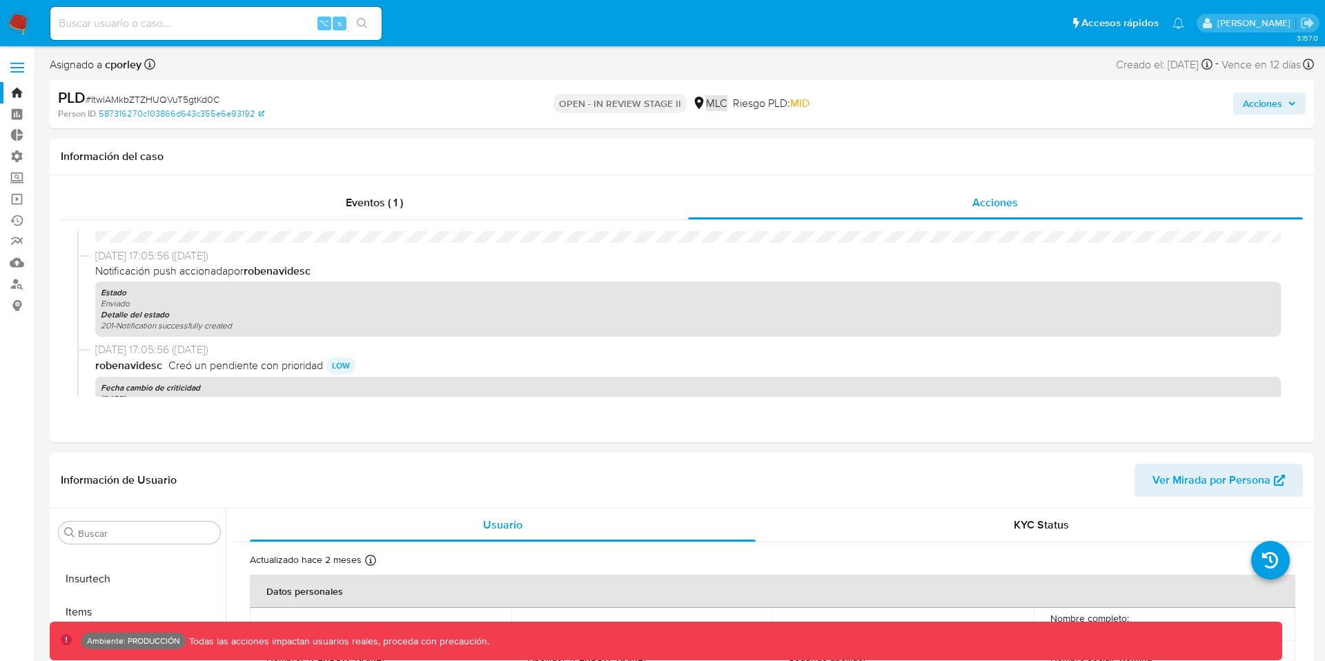
scroll to position [0, 0]
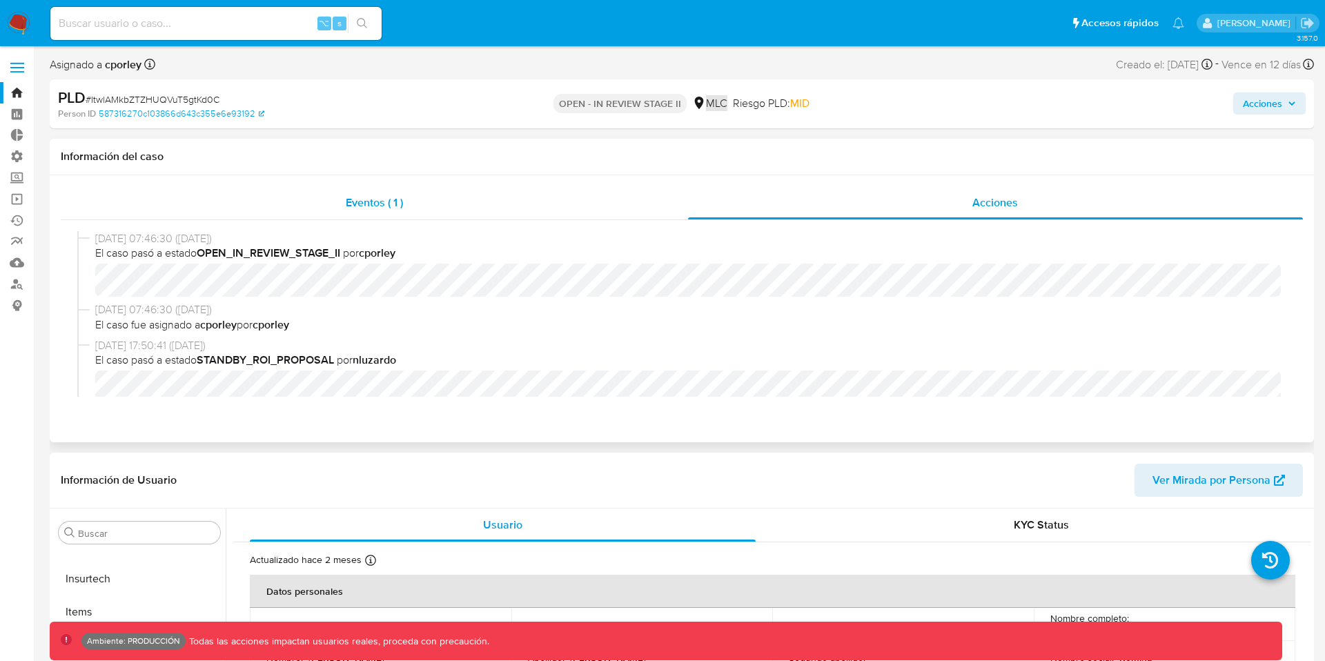
click at [353, 204] on span "Eventos ( 1 )" at bounding box center [374, 203] width 57 height 16
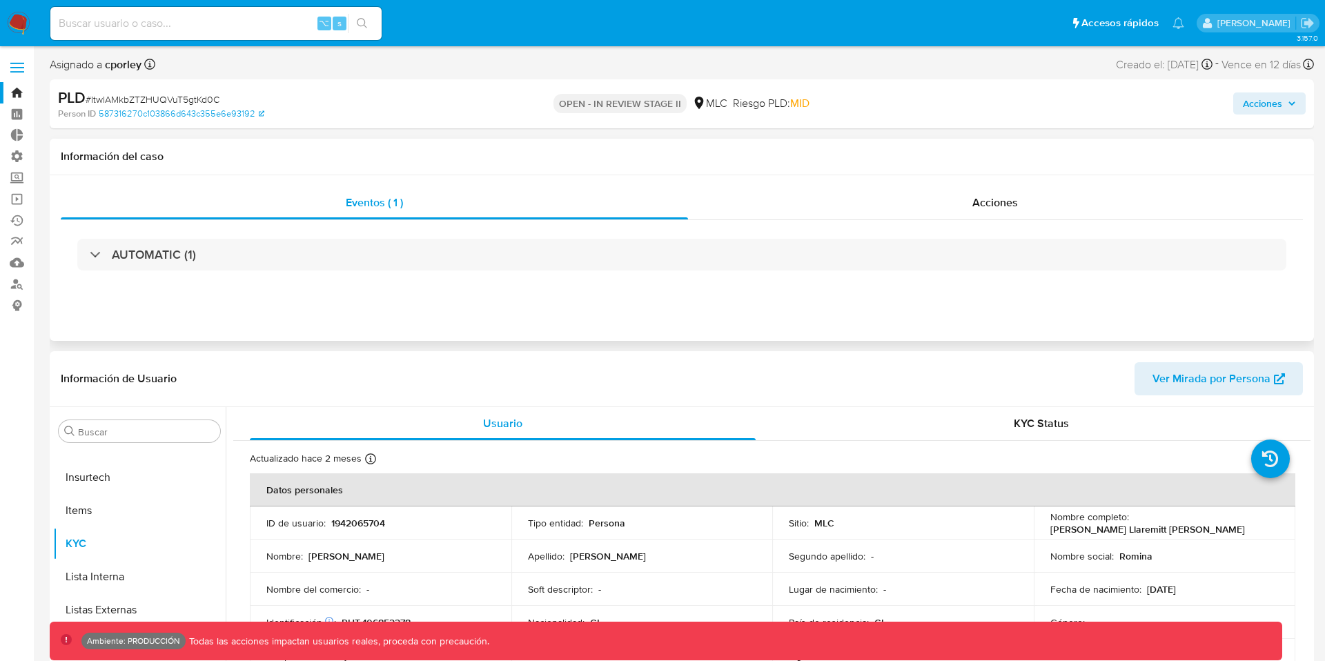
click at [368, 273] on div "AUTOMATIC (1)" at bounding box center [682, 254] width 1242 height 69
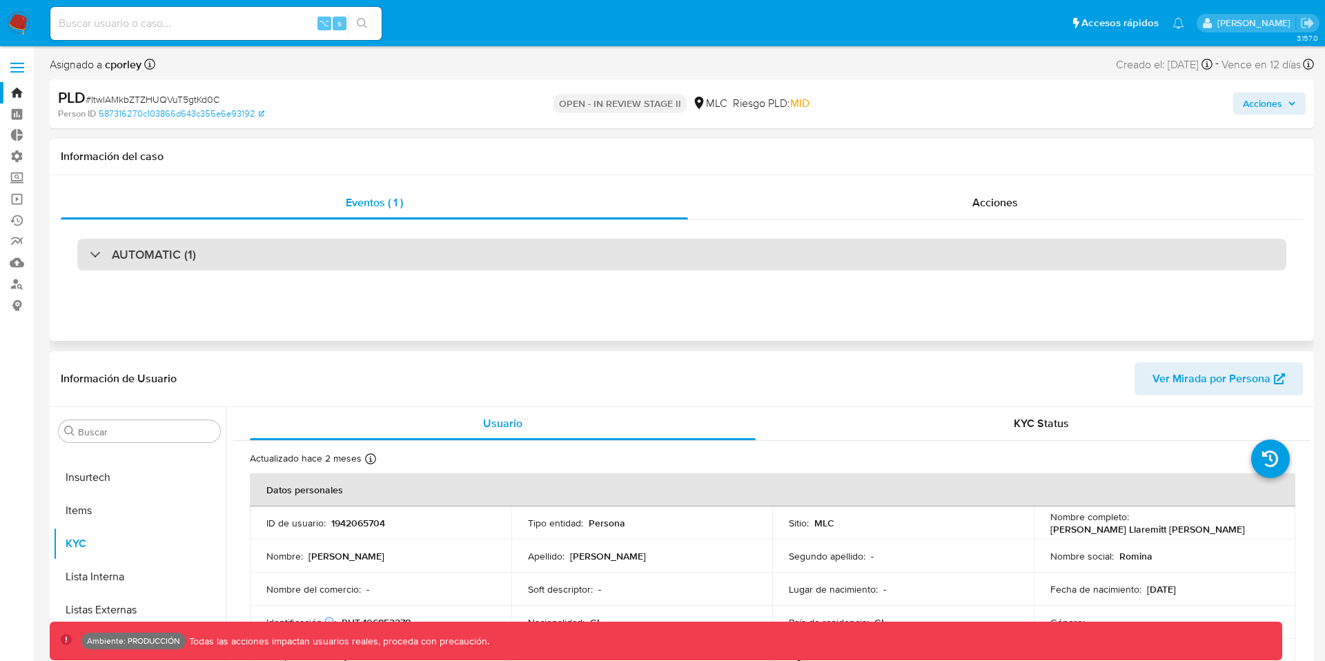
click at [368, 255] on div "AUTOMATIC (1)" at bounding box center [681, 255] width 1209 height 32
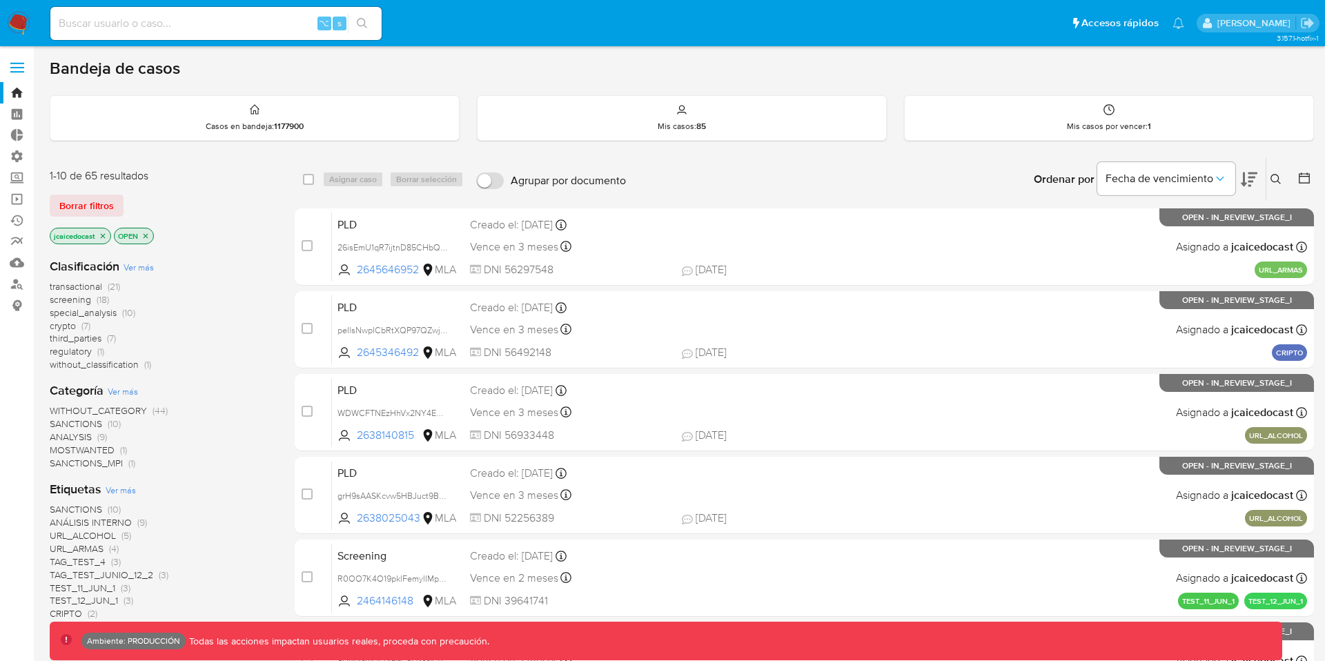
click at [19, 62] on span at bounding box center [17, 63] width 14 height 2
click at [0, 0] on input "checkbox" at bounding box center [0, 0] width 0 height 0
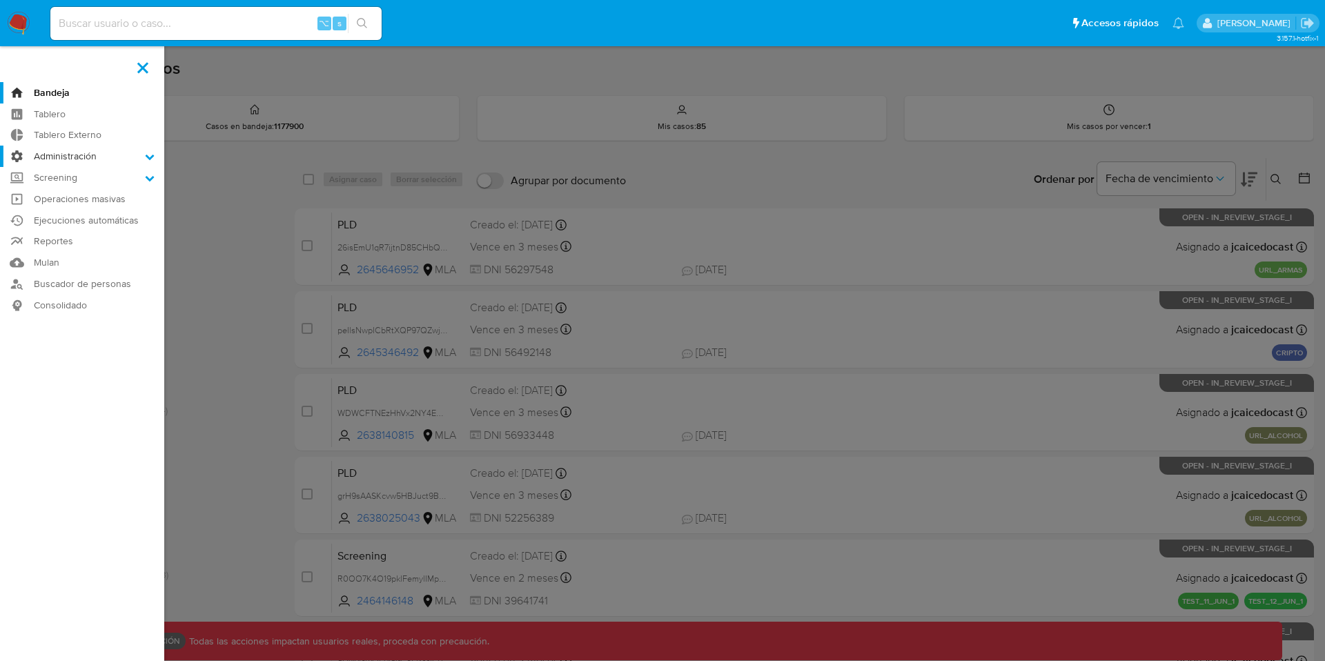
click at [81, 150] on label "Administración" at bounding box center [82, 156] width 164 height 21
click at [0, 0] on input "Administración" at bounding box center [0, 0] width 0 height 0
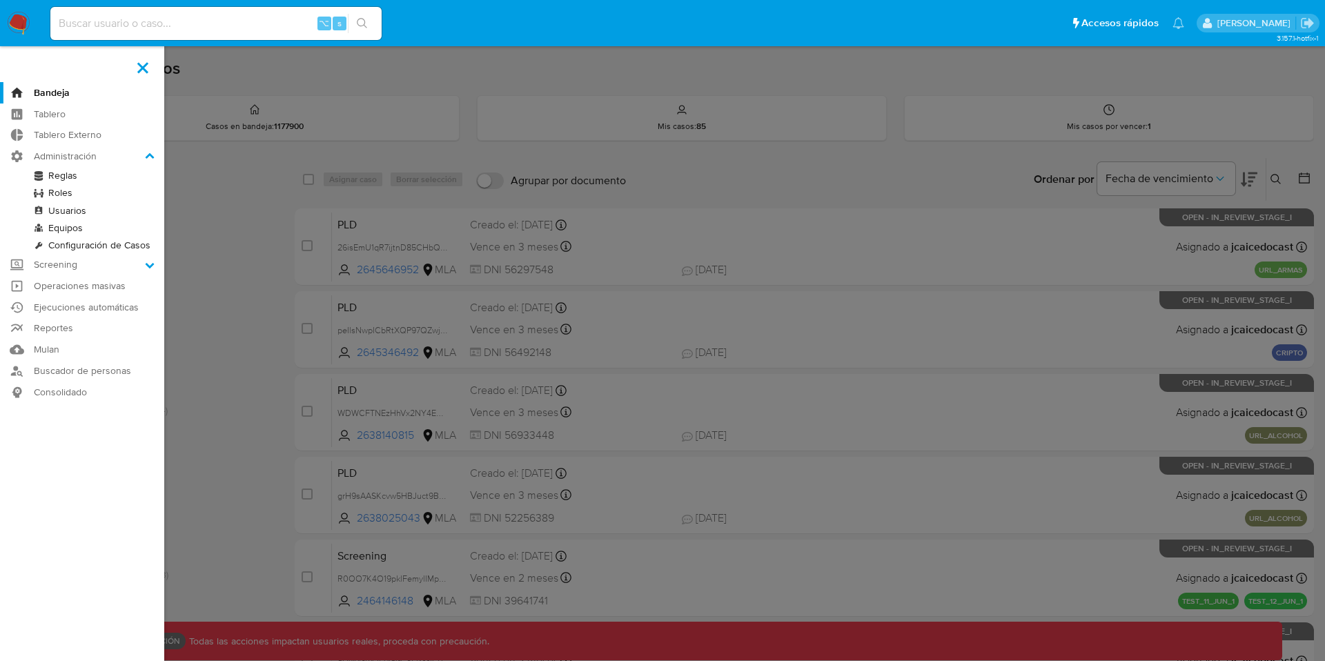
click at [61, 193] on link "Roles" at bounding box center [82, 192] width 164 height 17
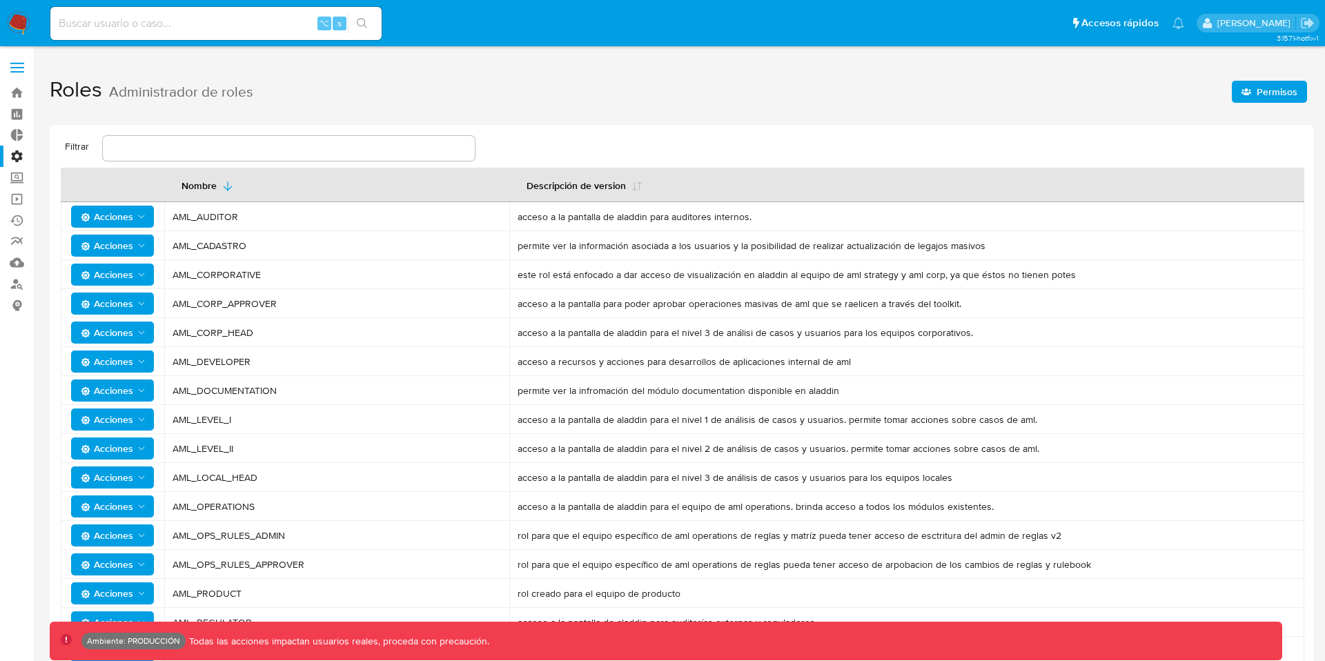
click at [1262, 95] on span "Permisos" at bounding box center [1277, 92] width 41 height 22
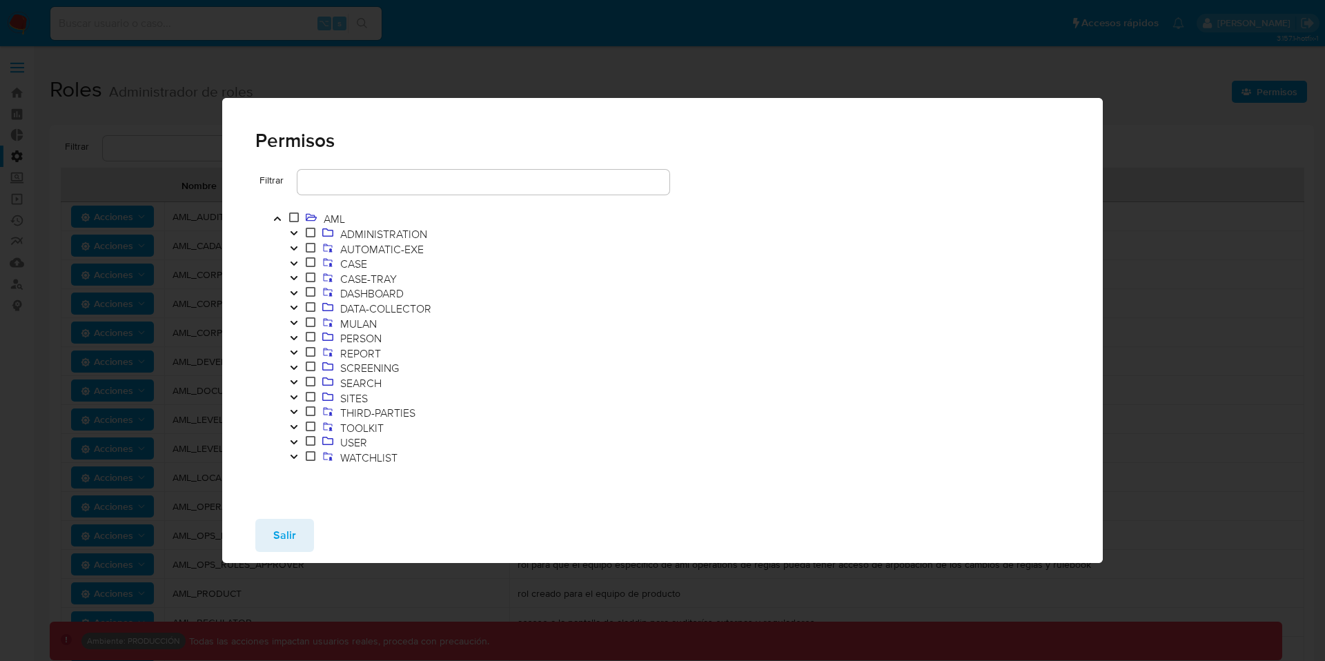
click at [291, 262] on icon "Toggle" at bounding box center [293, 263] width 7 height 4
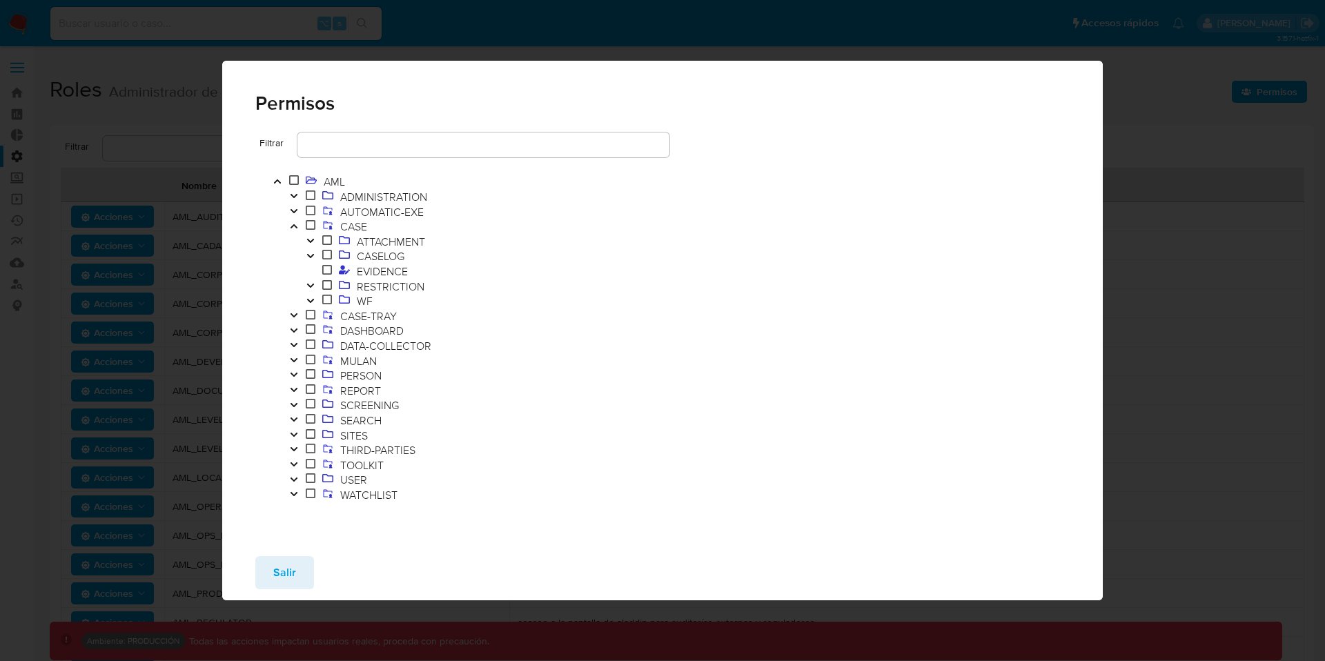
click at [314, 299] on icon "Toggle" at bounding box center [311, 301] width 10 height 8
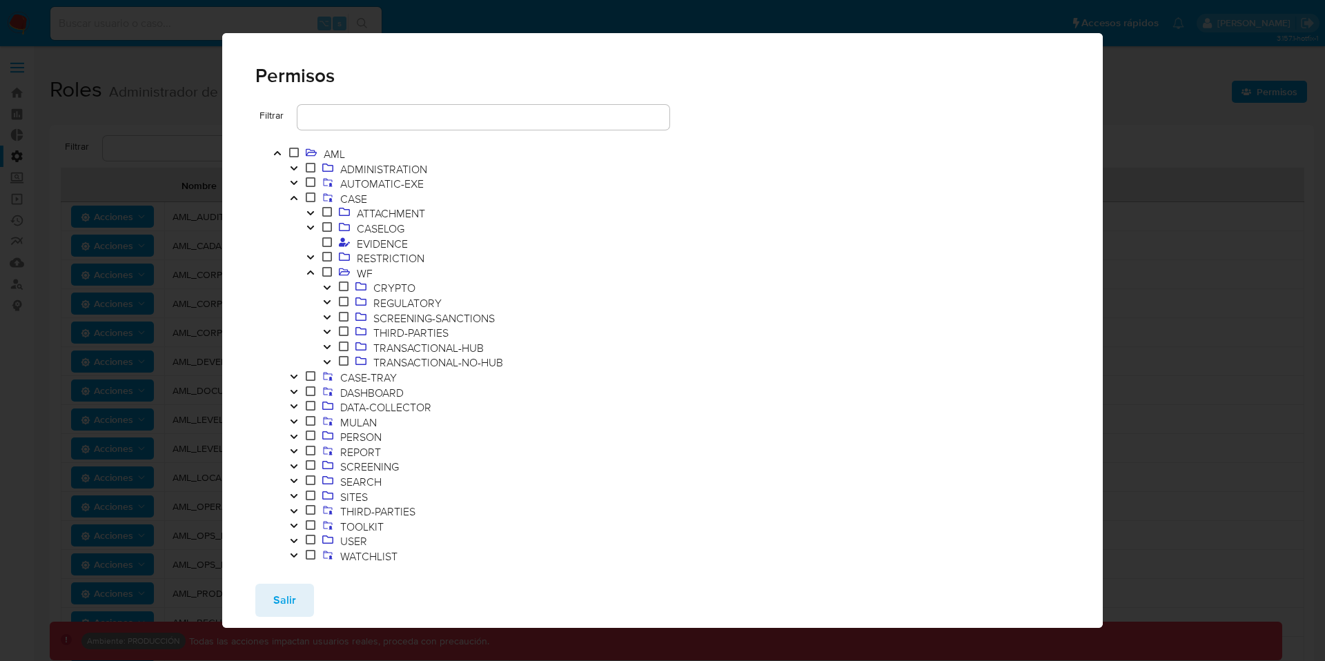
click at [327, 345] on icon "Toggle" at bounding box center [327, 347] width 10 height 8
click at [413, 392] on span "OPEN-ROS" at bounding box center [416, 392] width 60 height 15
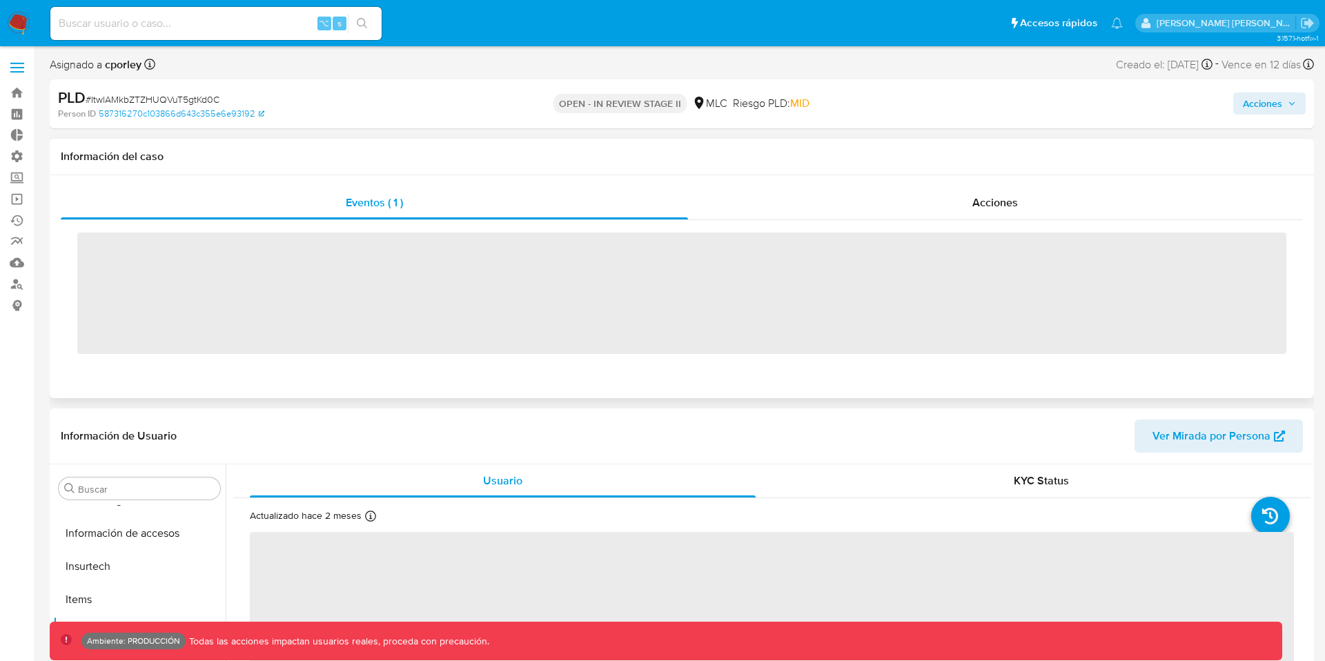
scroll to position [583, 0]
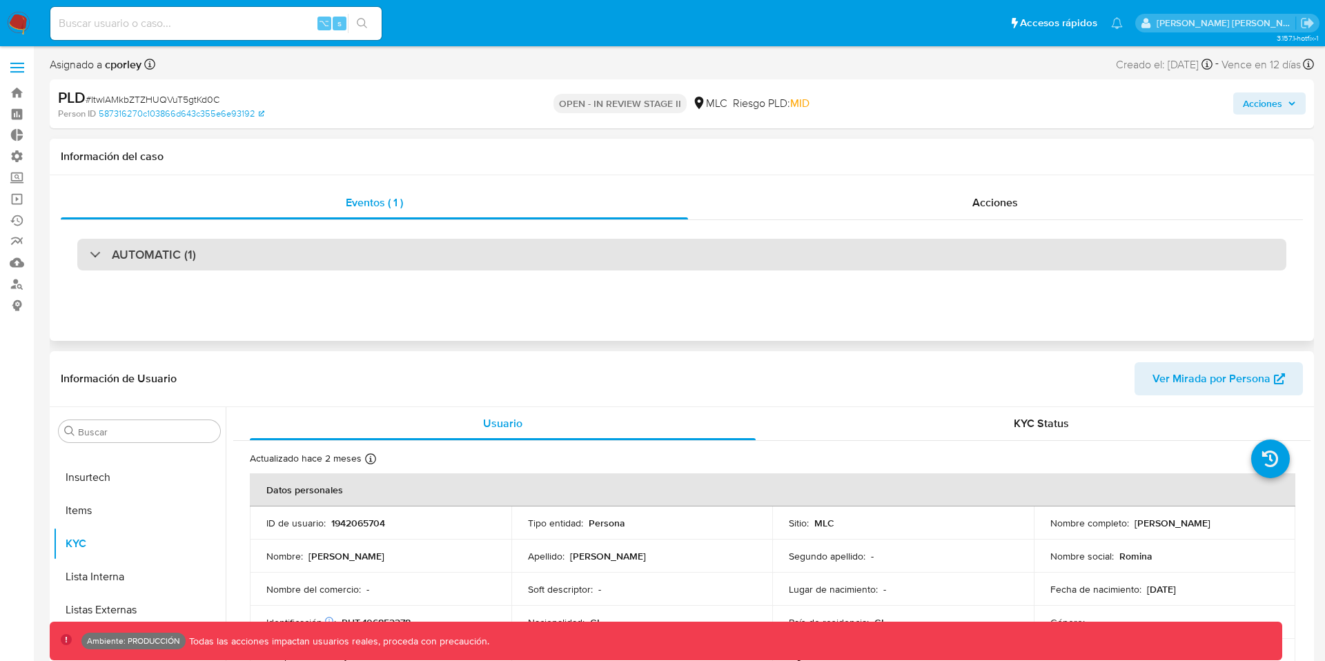
select select "10"
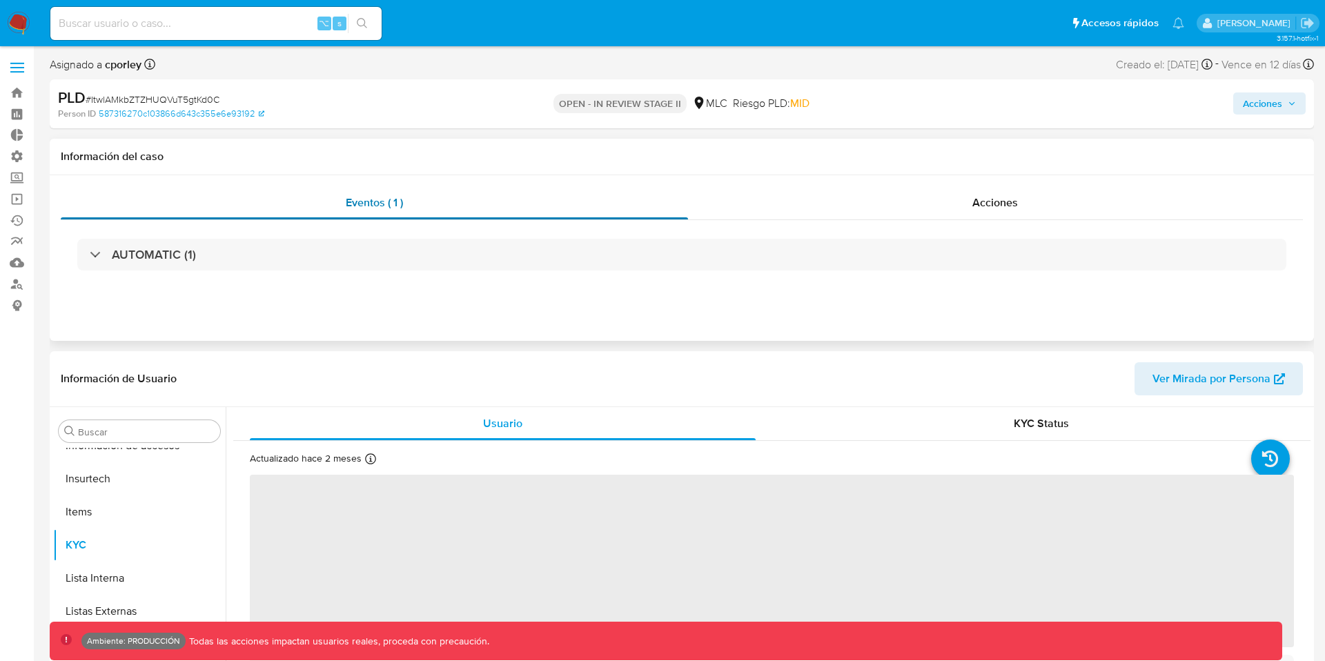
scroll to position [583, 0]
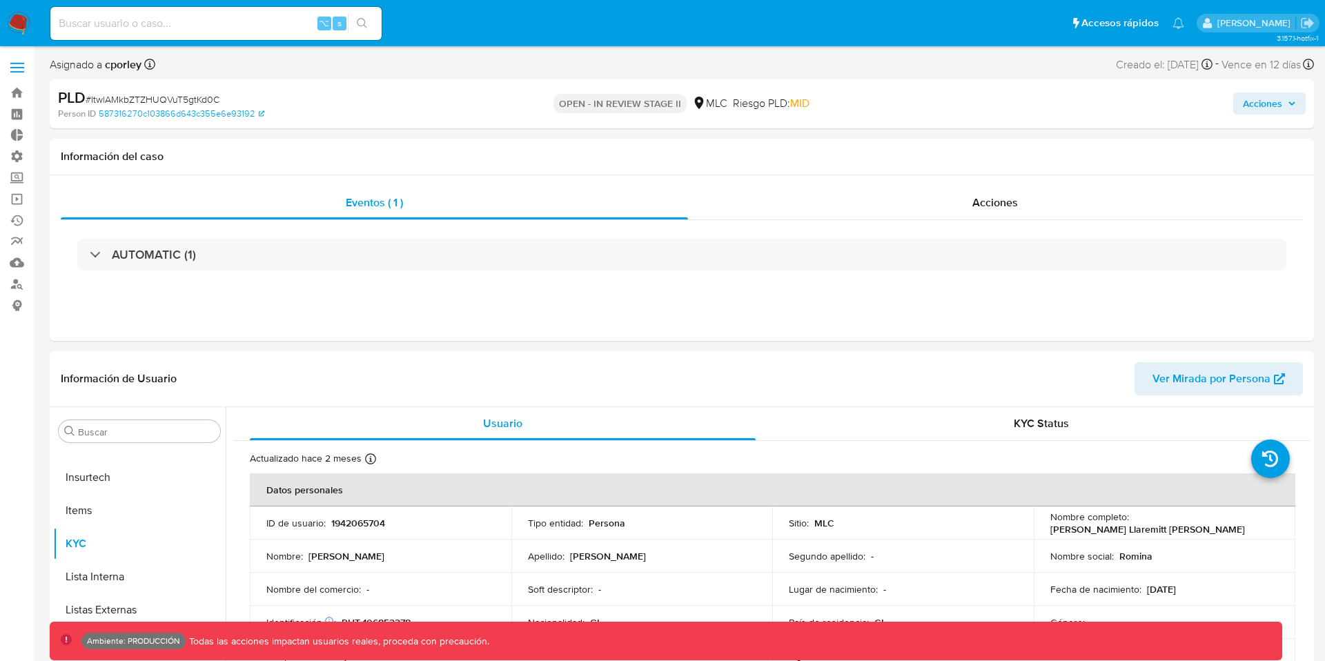
select select "10"
click at [973, 206] on span "Acciones" at bounding box center [995, 203] width 46 height 16
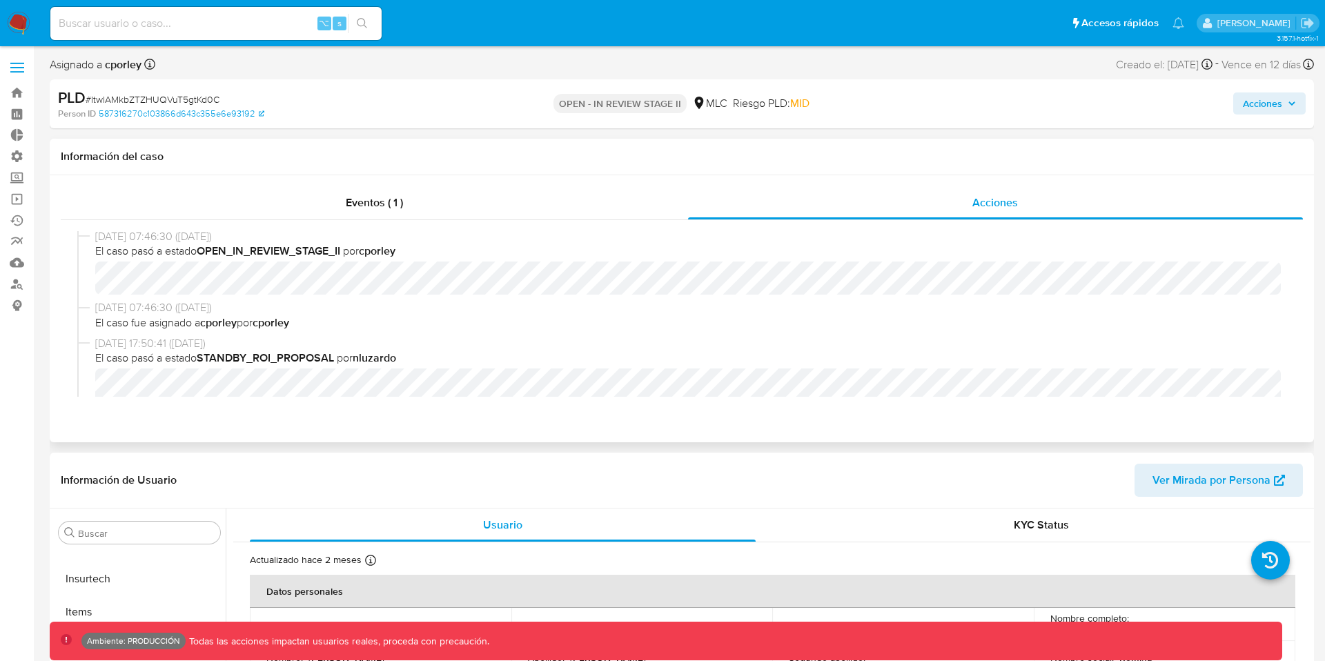
scroll to position [0, 0]
